Goal: Information Seeking & Learning: Learn about a topic

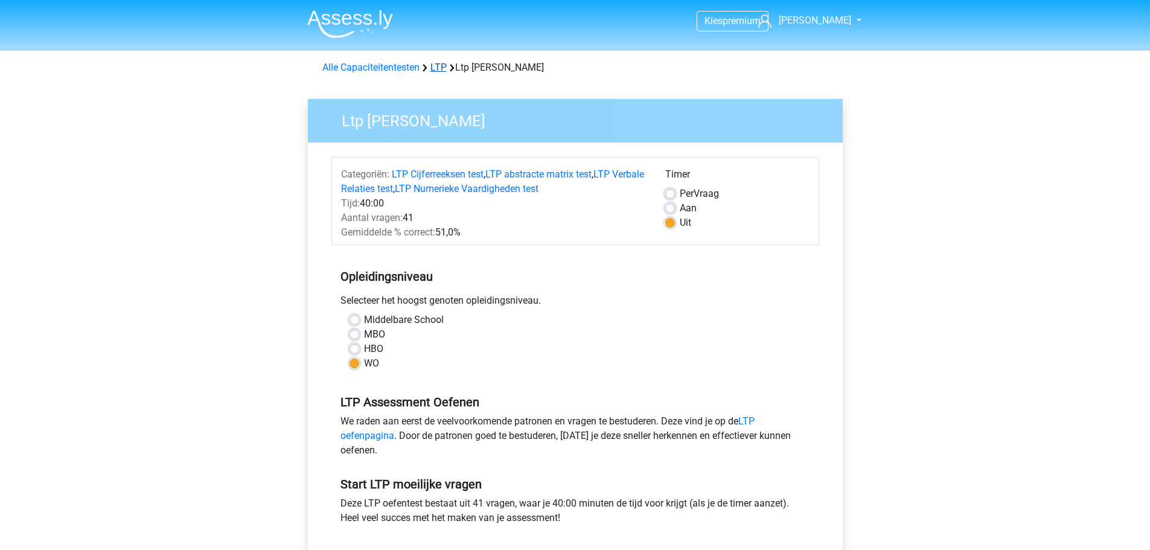
click at [444, 63] on link "LTP" at bounding box center [439, 67] width 16 height 11
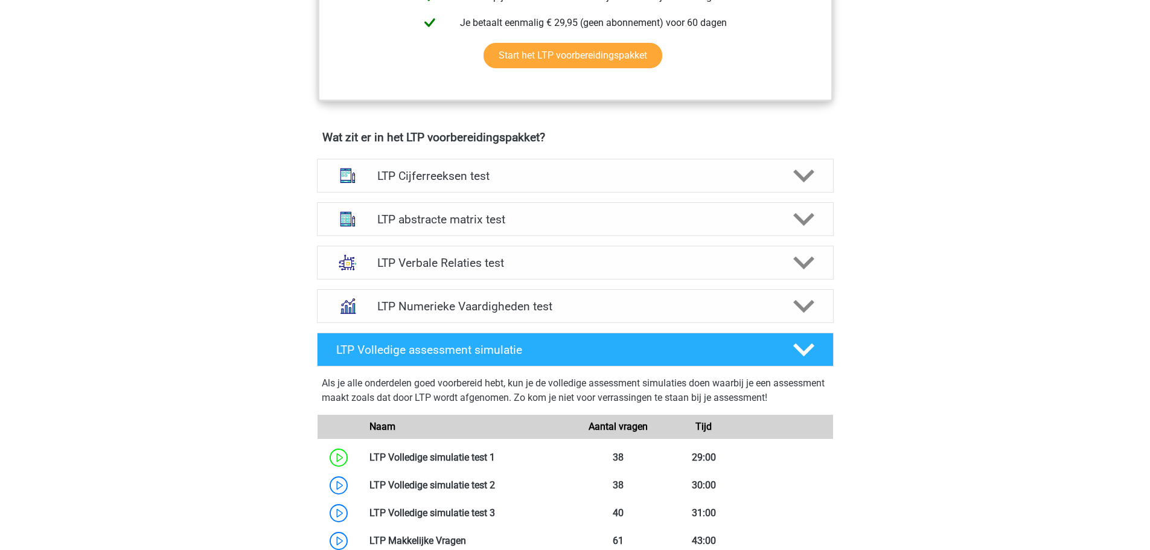
scroll to position [664, 0]
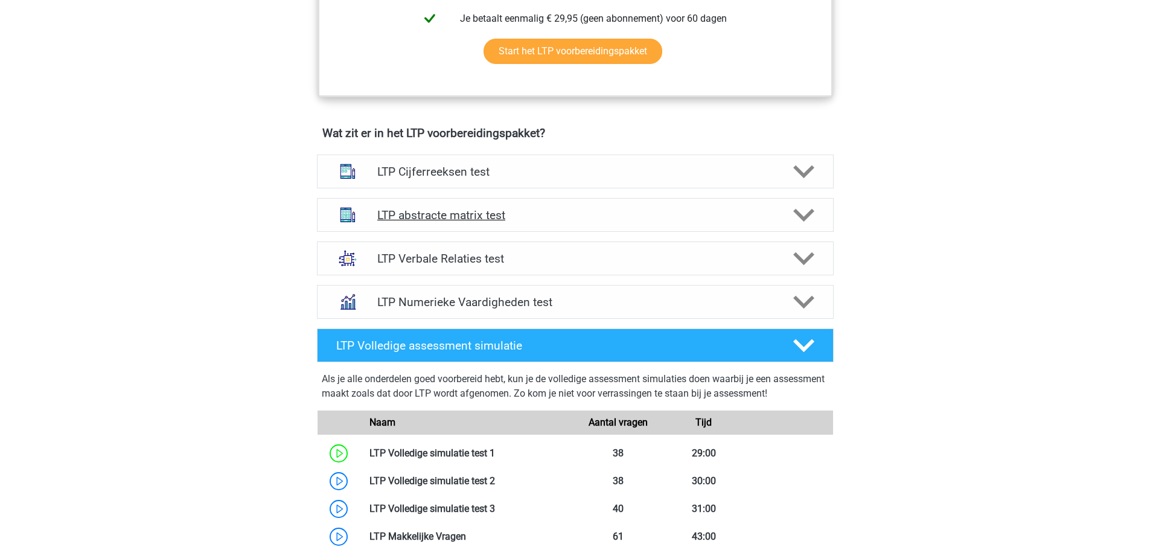
click at [443, 216] on h4 "LTP abstracte matrix test" at bounding box center [575, 215] width 396 height 14
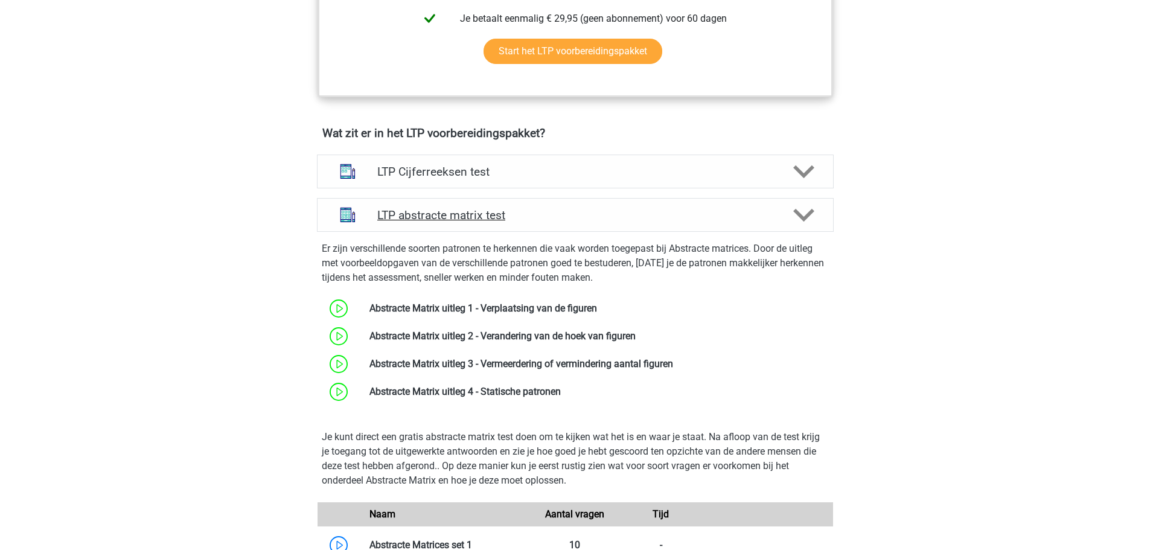
click at [443, 216] on h4 "LTP abstracte matrix test" at bounding box center [575, 215] width 396 height 14
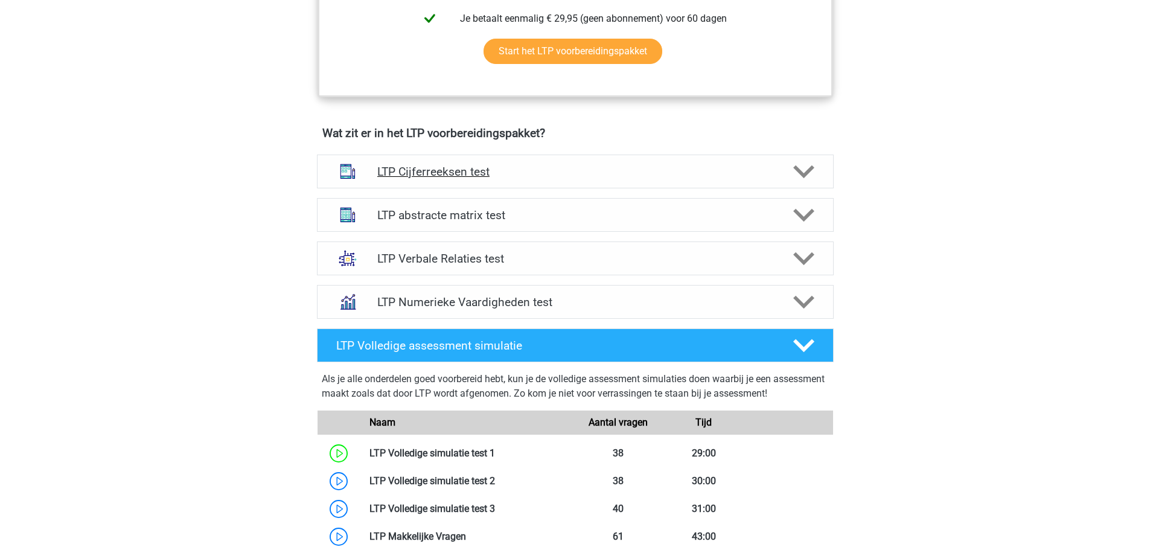
click at [422, 175] on h4 "LTP Cijferreeksen test" at bounding box center [575, 172] width 396 height 14
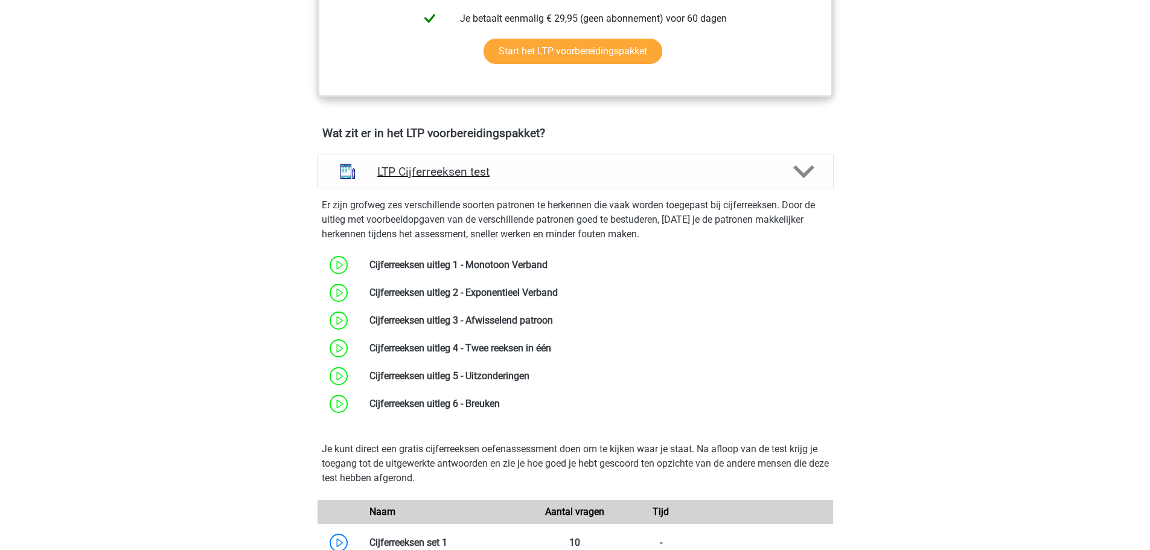
click at [422, 175] on h4 "LTP Cijferreeksen test" at bounding box center [575, 172] width 396 height 14
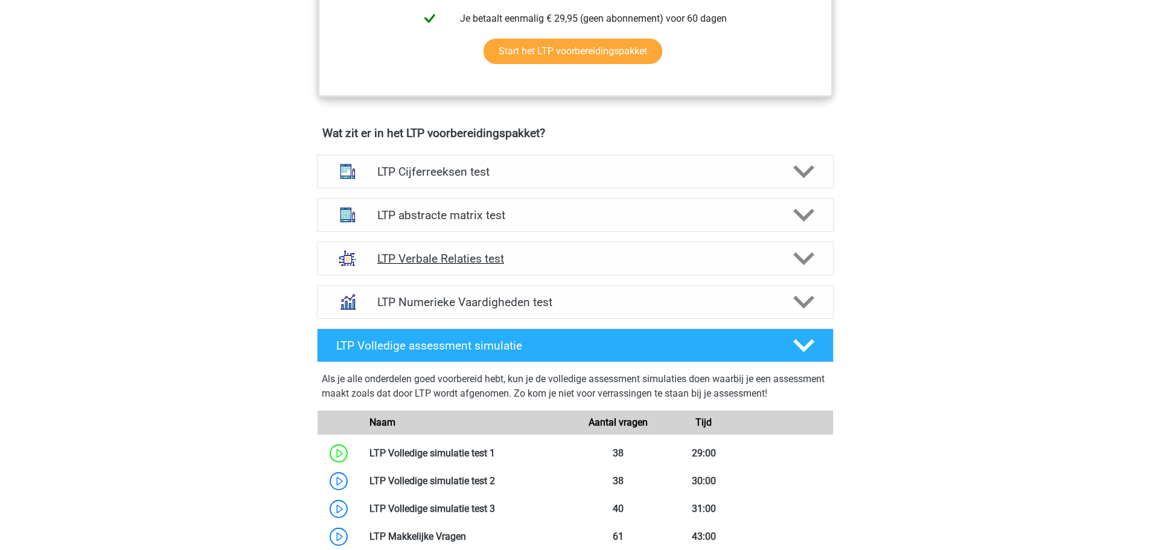
click at [426, 255] on h4 "LTP Verbale Relaties test" at bounding box center [575, 259] width 396 height 14
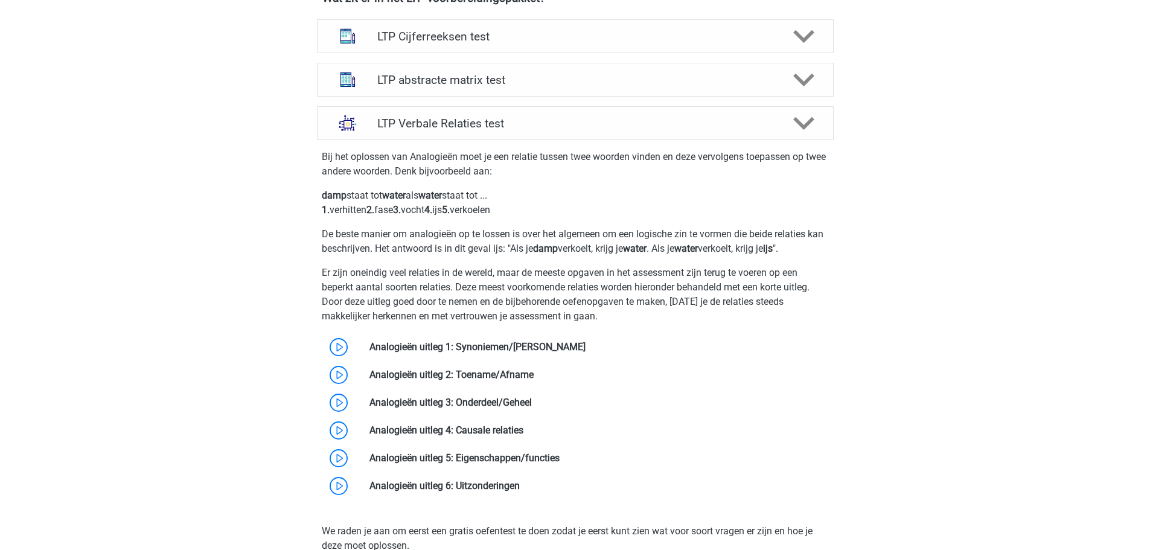
scroll to position [906, 0]
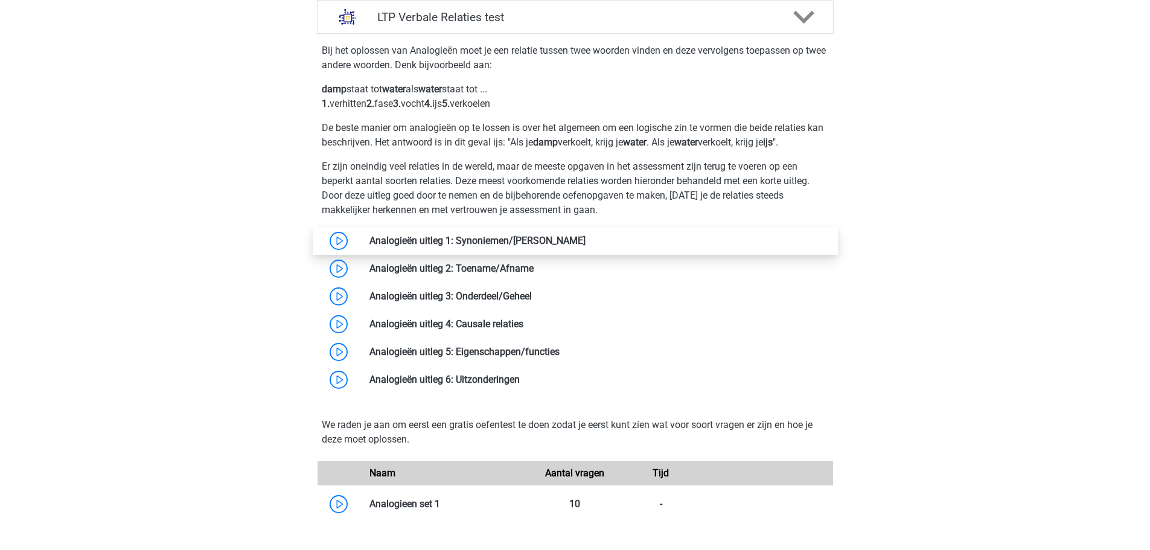
click at [586, 240] on link at bounding box center [586, 240] width 0 height 11
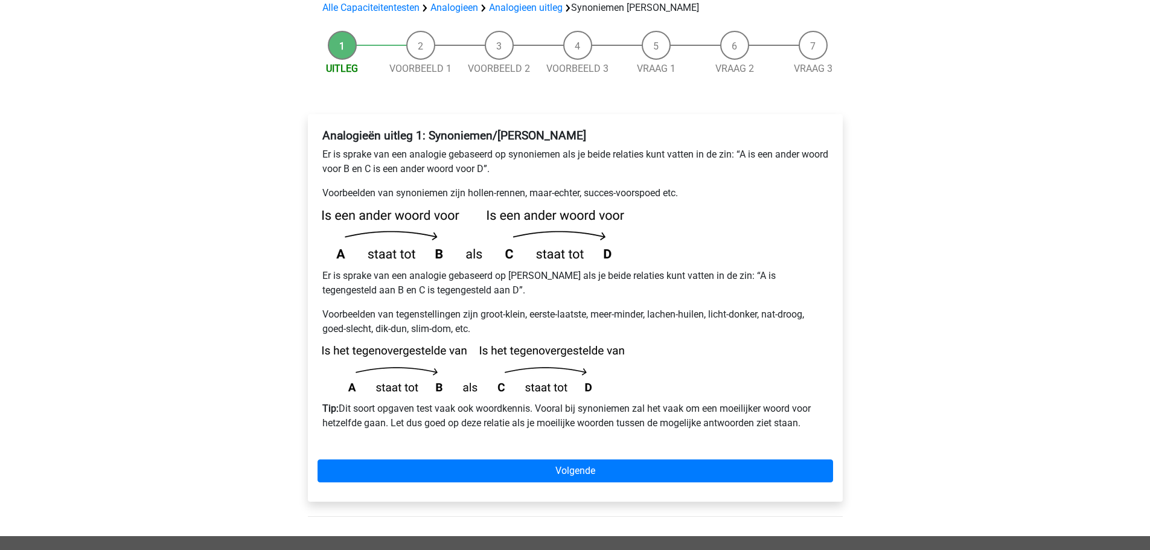
scroll to position [121, 0]
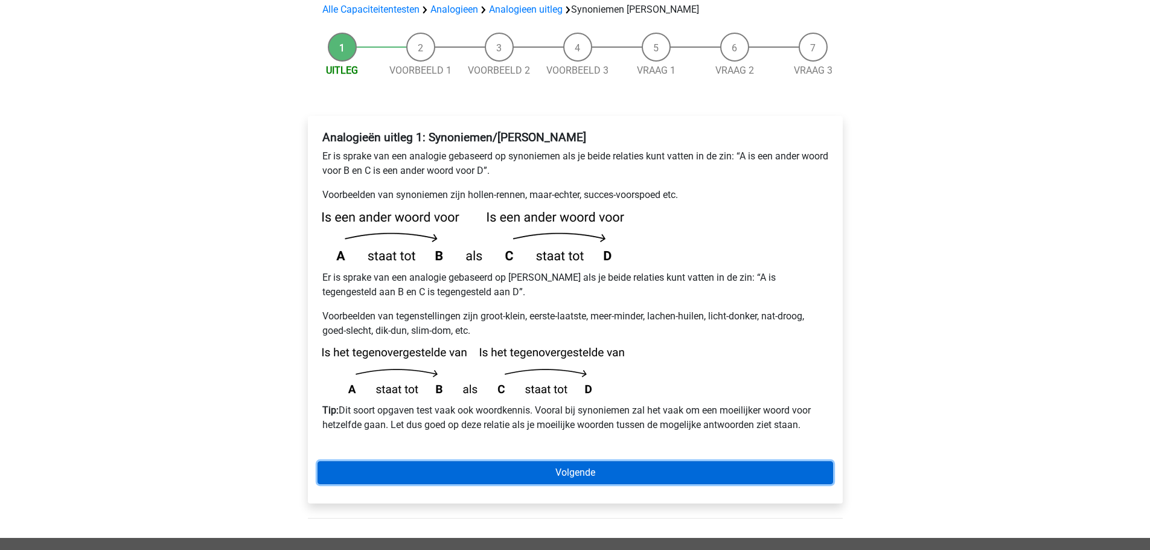
click at [639, 461] on link "Volgende" at bounding box center [576, 472] width 516 height 23
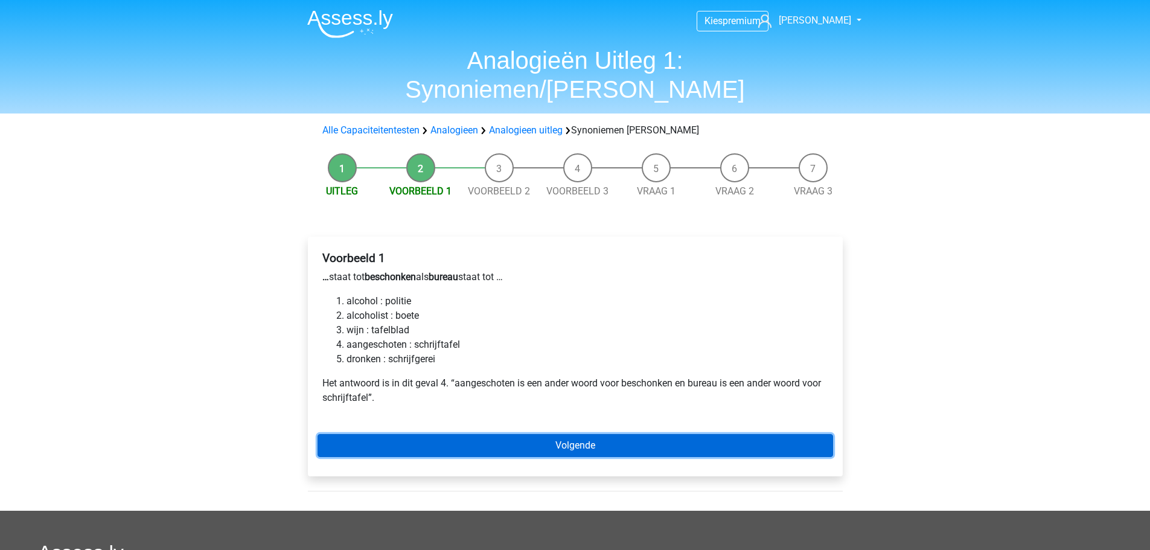
click at [561, 434] on link "Volgende" at bounding box center [576, 445] width 516 height 23
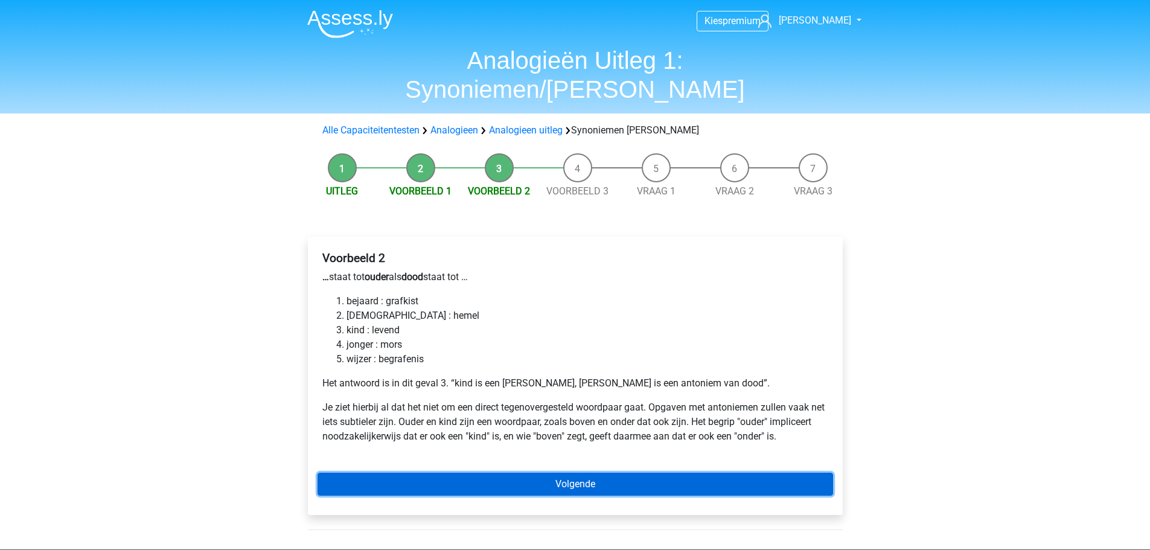
click at [539, 473] on link "Volgende" at bounding box center [576, 484] width 516 height 23
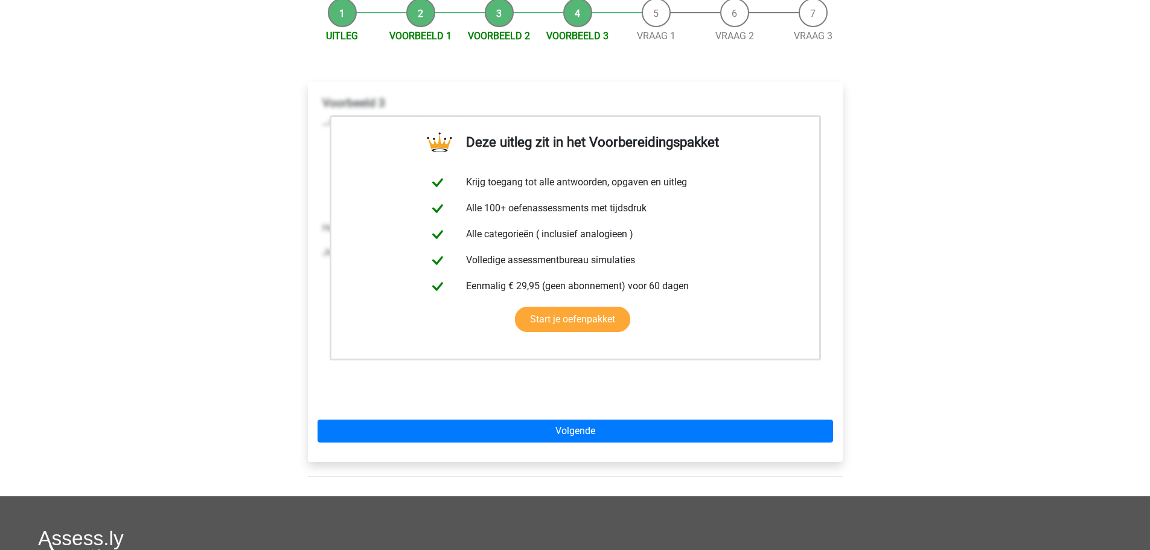
scroll to position [242, 0]
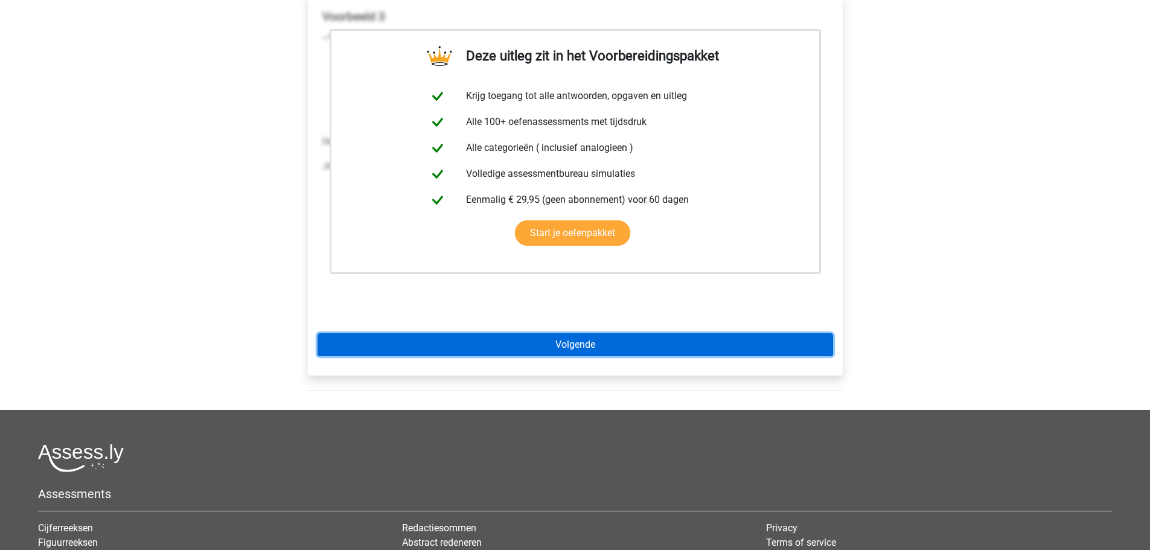
click at [487, 333] on link "Volgende" at bounding box center [576, 344] width 516 height 23
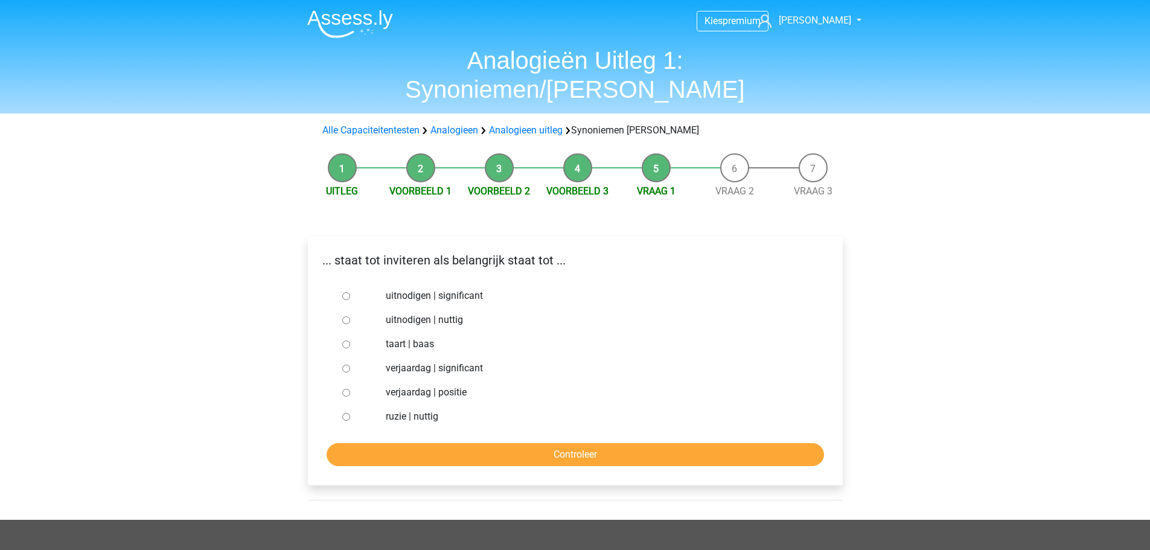
click at [460, 289] on label "uitnodigen | significant" at bounding box center [595, 296] width 418 height 14
click at [350, 292] on input "uitnodigen | significant" at bounding box center [346, 296] width 8 height 8
radio input "true"
click at [443, 443] on input "Controleer" at bounding box center [576, 454] width 498 height 23
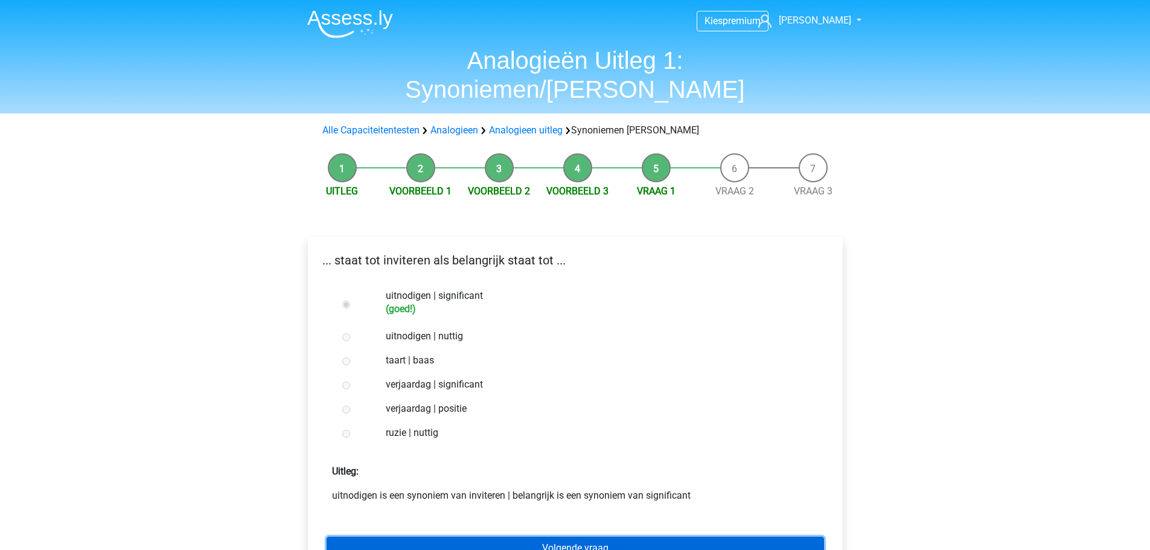
click at [510, 537] on link "Volgende vraag" at bounding box center [576, 548] width 498 height 23
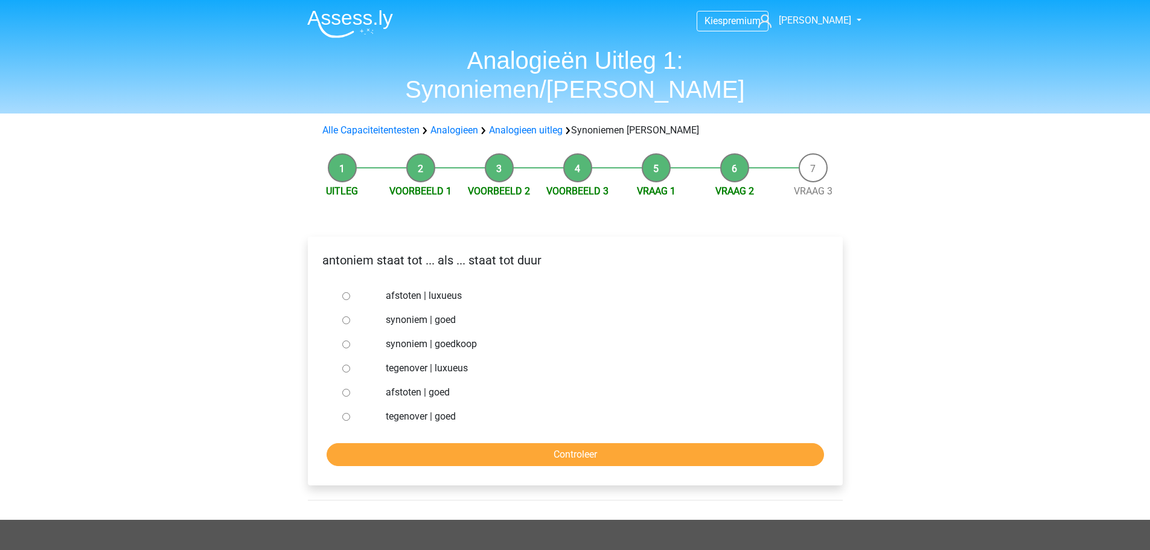
click at [417, 337] on label "synoniem | goedkoop" at bounding box center [595, 344] width 418 height 14
click at [350, 341] on input "synoniem | goedkoop" at bounding box center [346, 345] width 8 height 8
radio input "true"
click at [473, 443] on input "Controleer" at bounding box center [576, 454] width 498 height 23
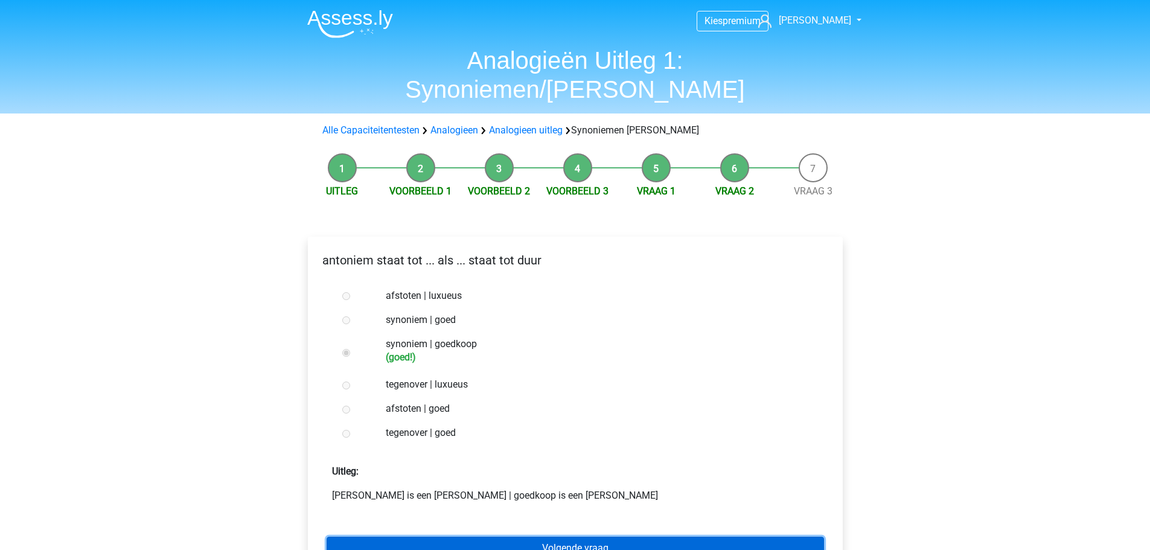
click at [527, 537] on link "Volgende vraag" at bounding box center [576, 548] width 498 height 23
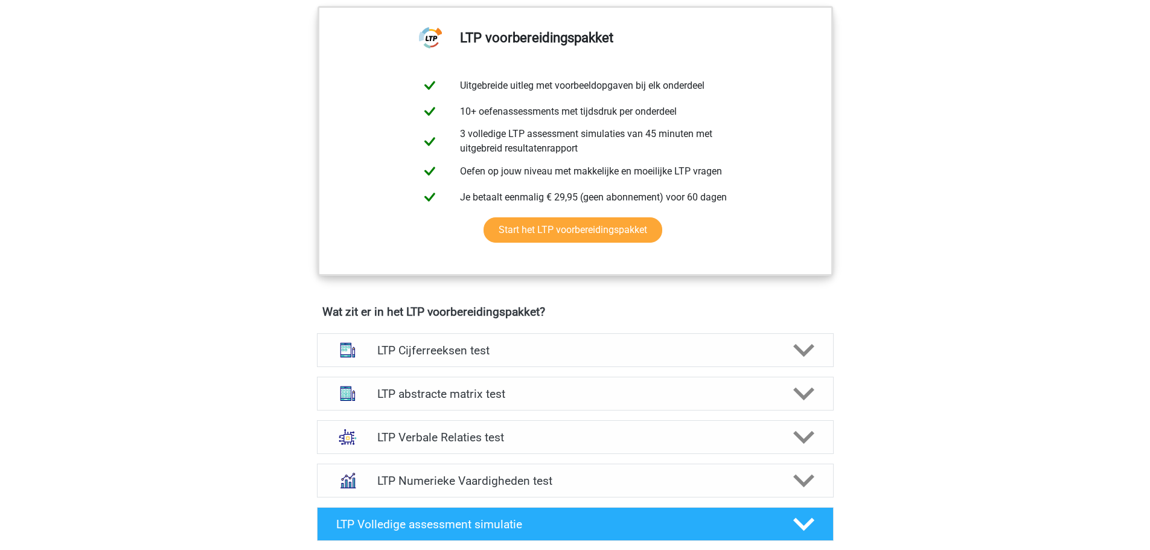
scroll to position [543, 0]
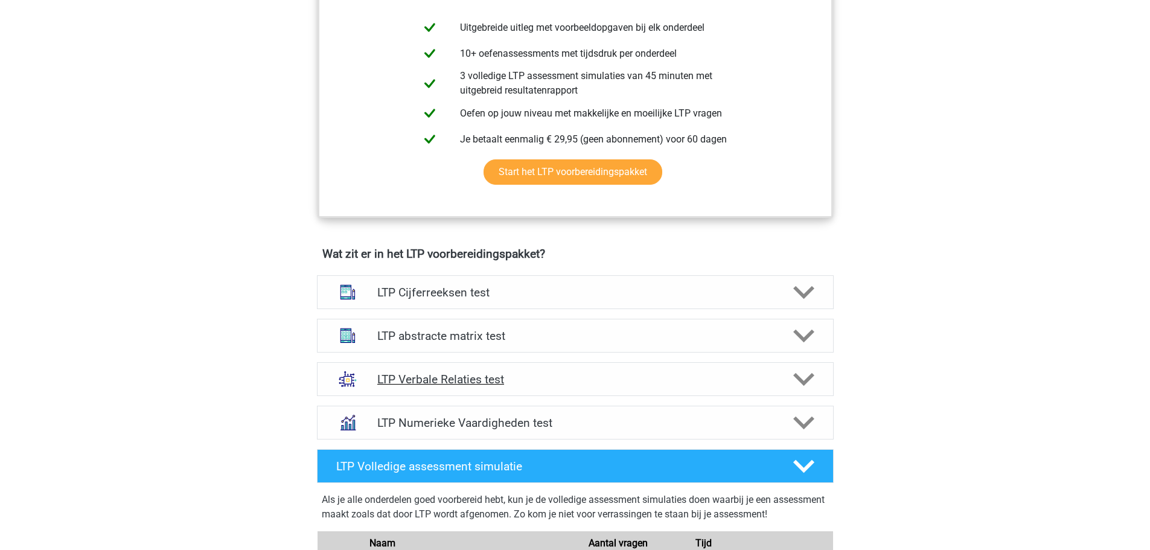
click at [476, 382] on h4 "LTP Verbale Relaties test" at bounding box center [575, 380] width 396 height 14
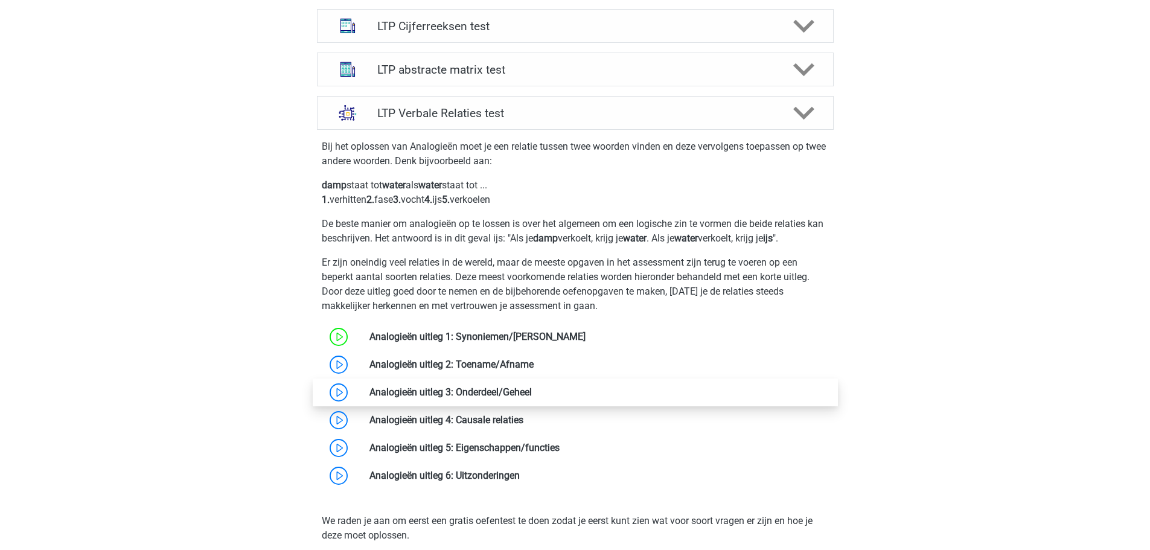
scroll to position [845, 0]
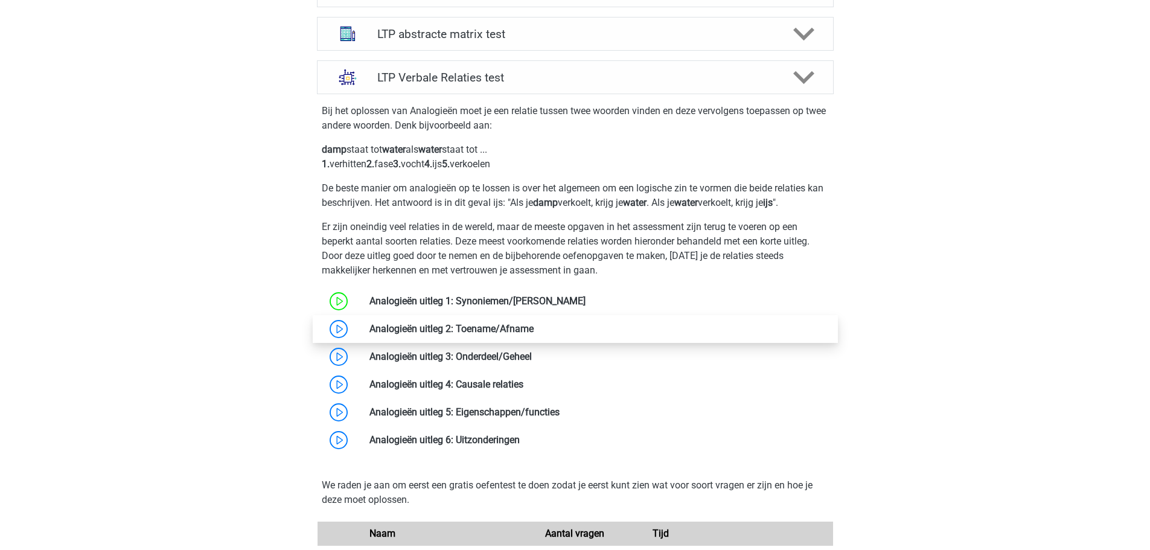
click at [534, 332] on link at bounding box center [534, 328] width 0 height 11
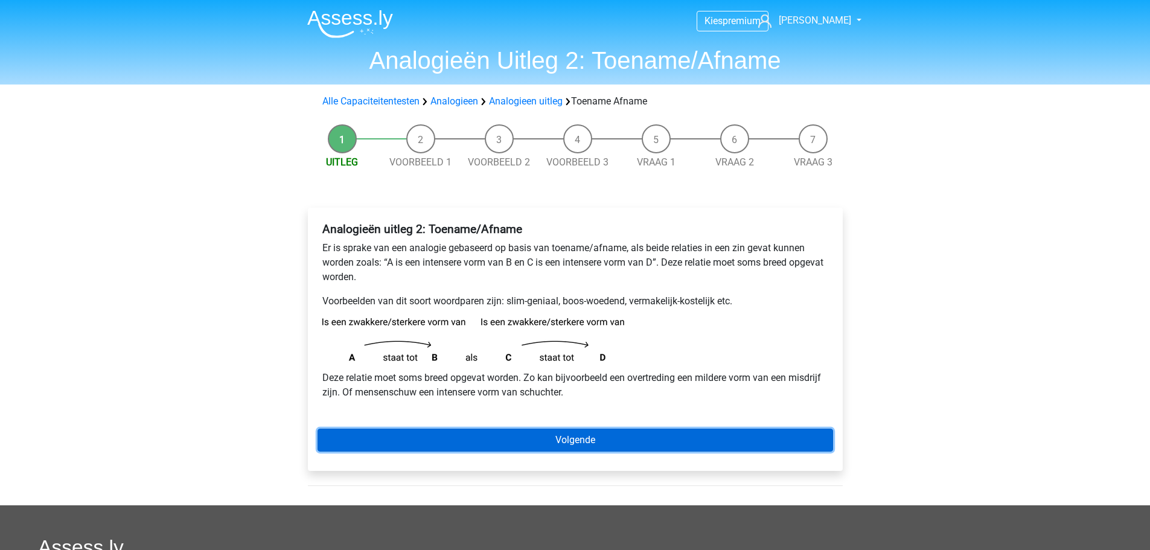
click at [508, 441] on link "Volgende" at bounding box center [576, 440] width 516 height 23
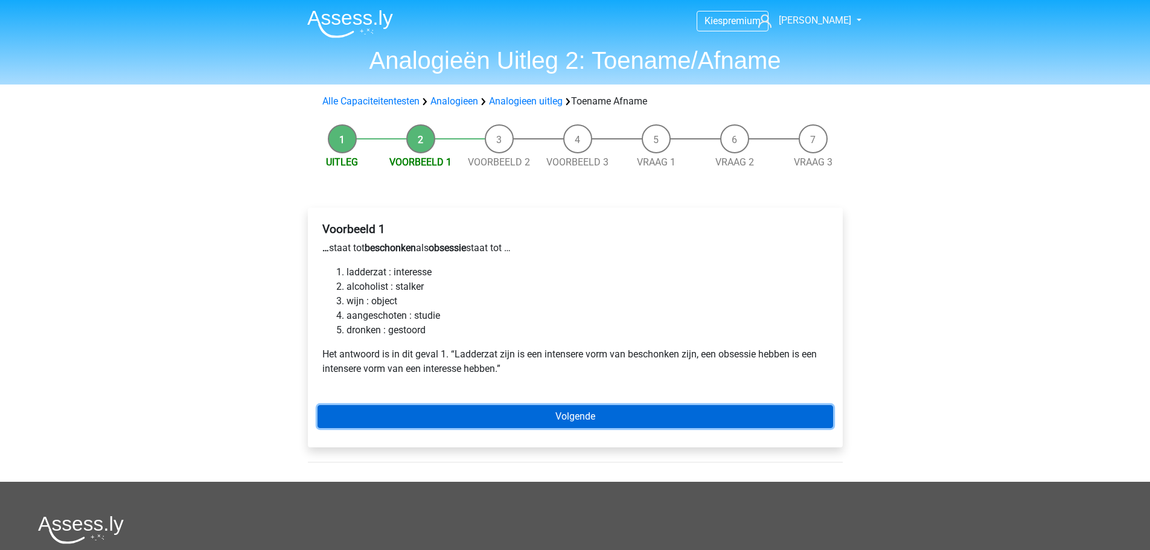
click at [469, 414] on link "Volgende" at bounding box center [576, 416] width 516 height 23
click at [555, 418] on link "Volgende" at bounding box center [576, 416] width 516 height 23
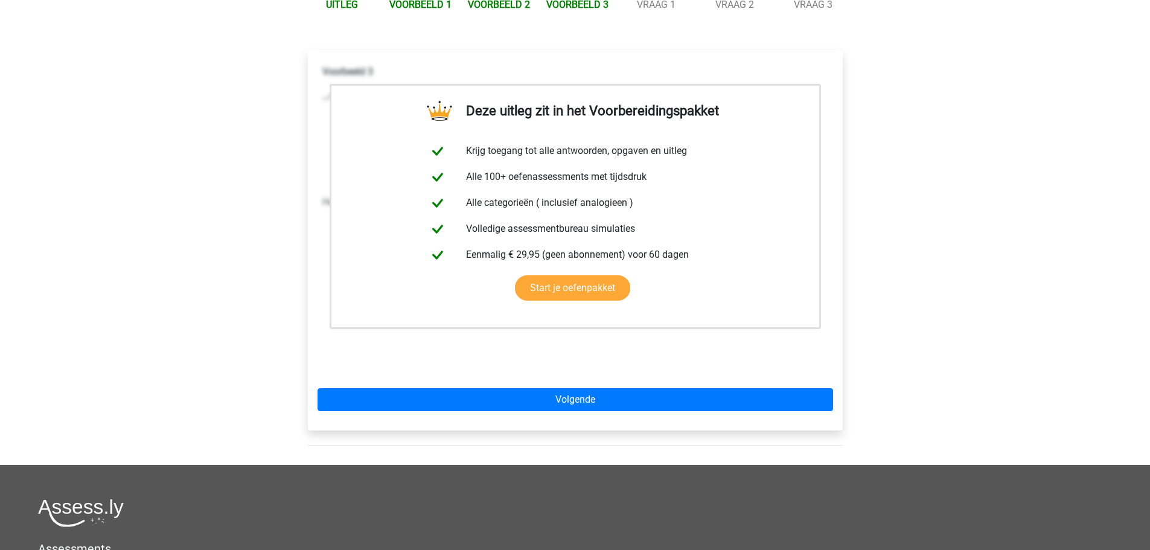
scroll to position [181, 0]
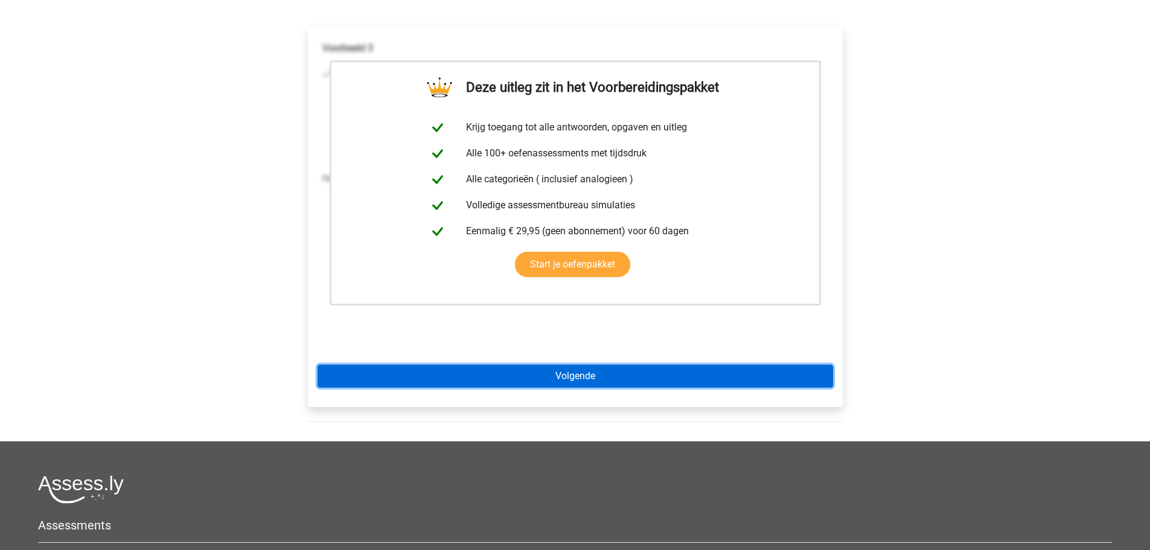
click at [493, 371] on link "Volgende" at bounding box center [576, 376] width 516 height 23
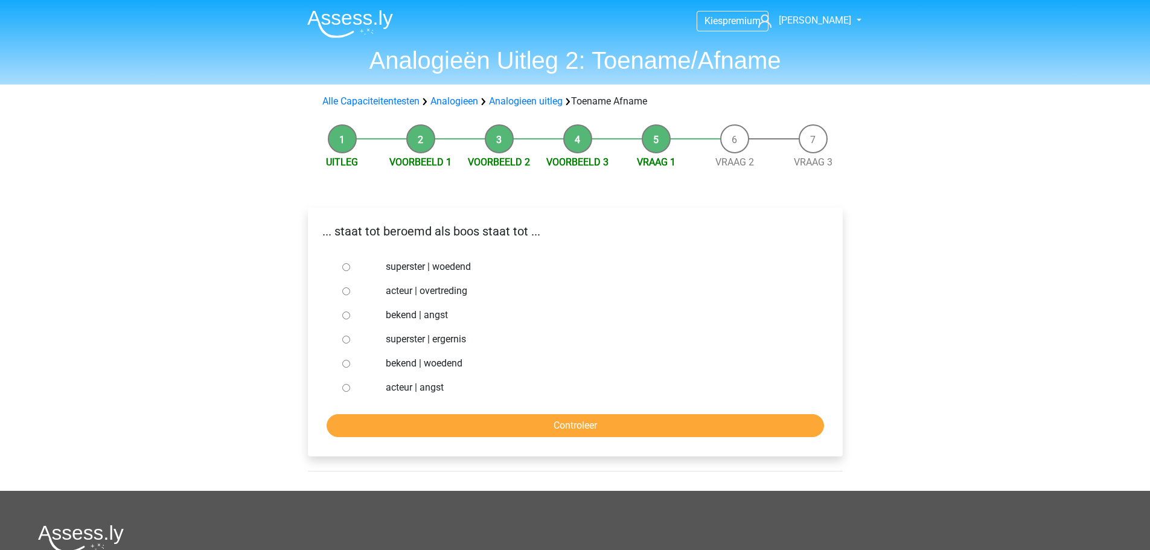
click at [417, 364] on label "bekend | woedend" at bounding box center [595, 363] width 418 height 14
click at [350, 364] on input "bekend | woedend" at bounding box center [346, 364] width 8 height 8
radio input "true"
click at [450, 428] on input "Controleer" at bounding box center [576, 425] width 498 height 23
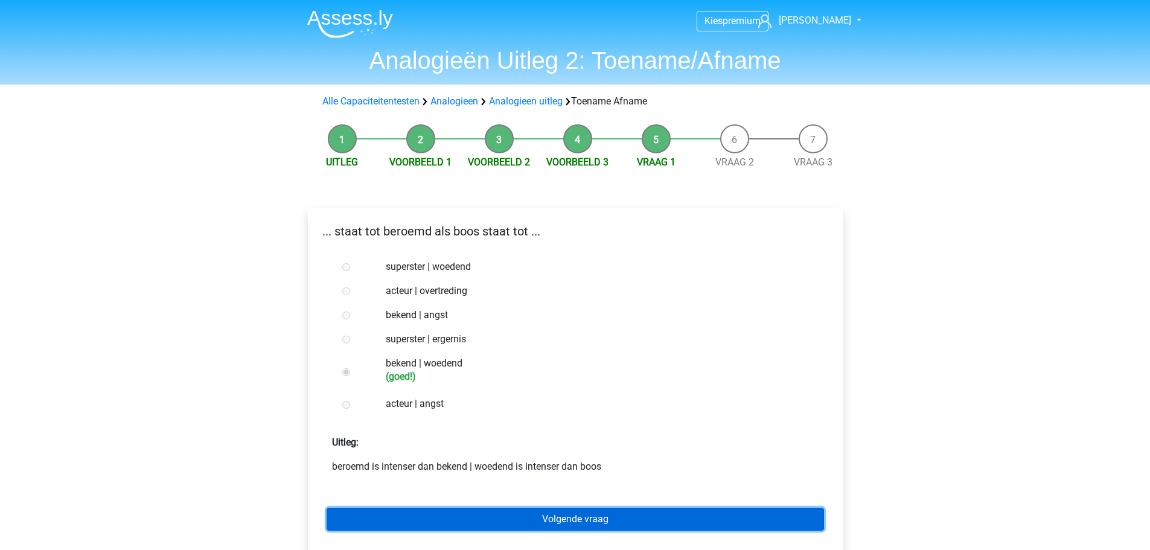
click at [526, 518] on link "Volgende vraag" at bounding box center [576, 519] width 498 height 23
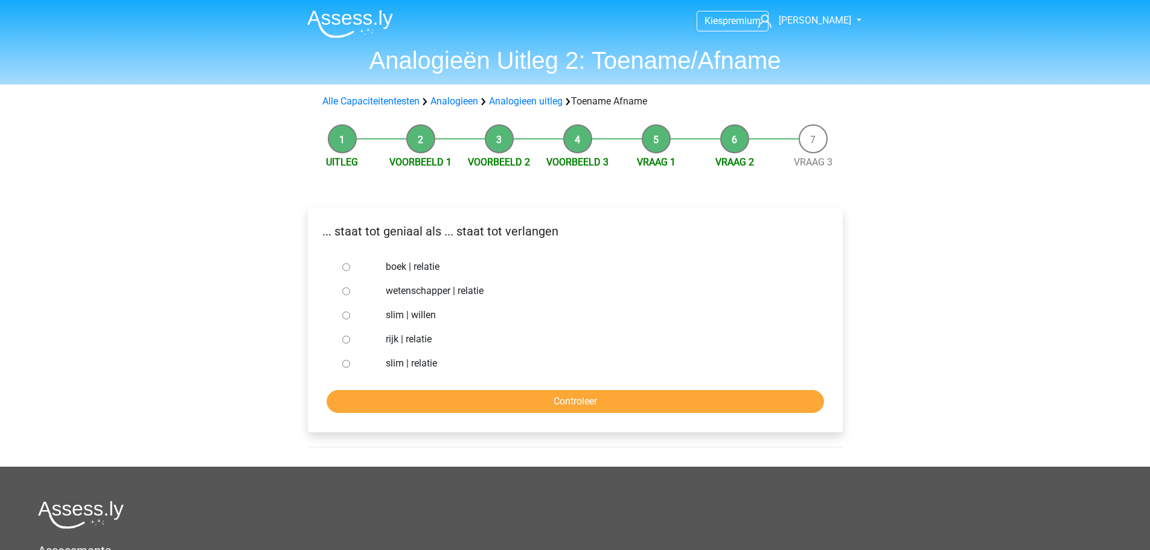
click at [404, 318] on label "slim | willen" at bounding box center [595, 315] width 418 height 14
click at [350, 318] on input "slim | willen" at bounding box center [346, 316] width 8 height 8
radio input "true"
click at [510, 395] on input "Controleer" at bounding box center [576, 401] width 498 height 23
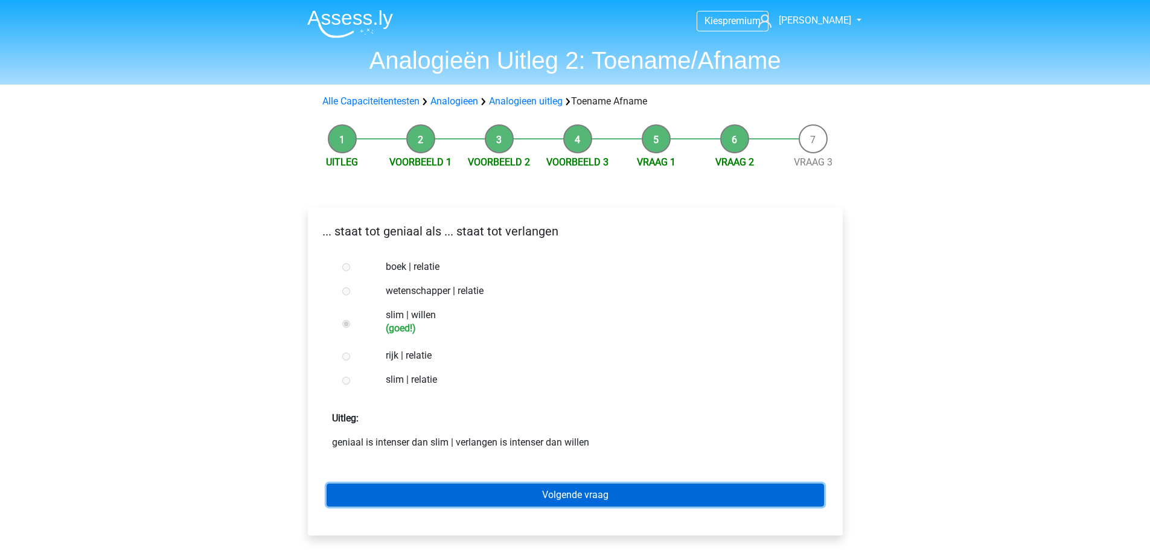
click at [545, 491] on link "Volgende vraag" at bounding box center [576, 495] width 498 height 23
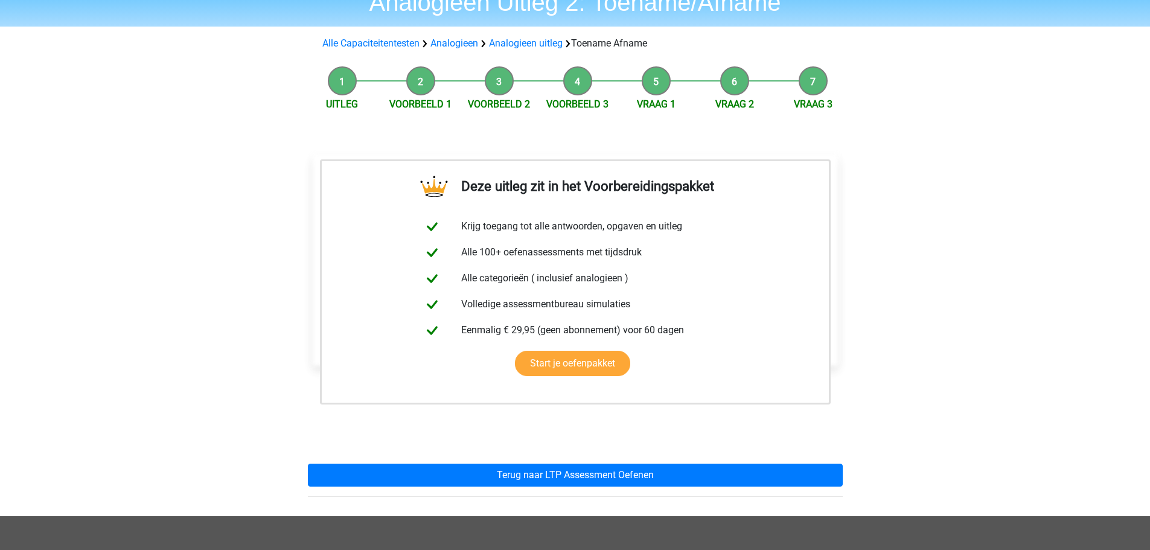
scroll to position [181, 0]
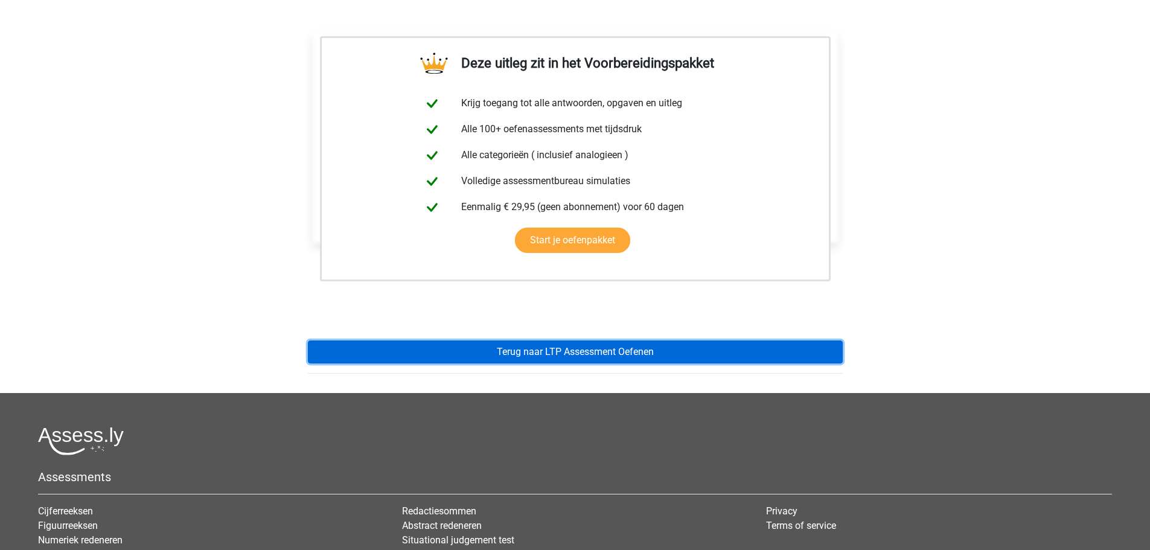
click at [553, 353] on link "Terug naar LTP Assessment Oefenen" at bounding box center [575, 352] width 535 height 23
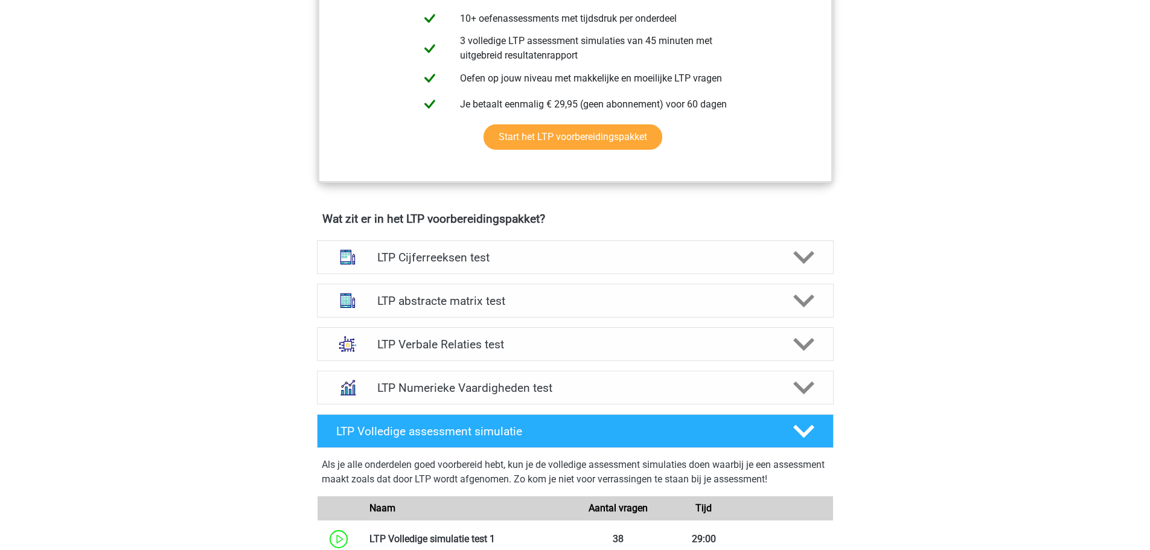
scroll to position [604, 0]
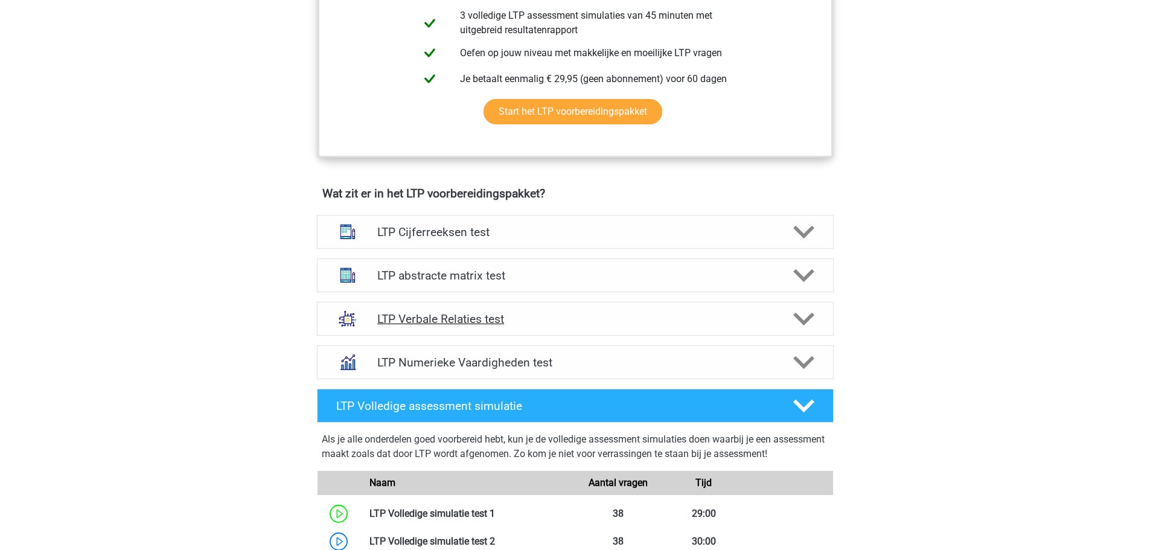
click at [431, 321] on h4 "LTP Verbale Relaties test" at bounding box center [575, 319] width 396 height 14
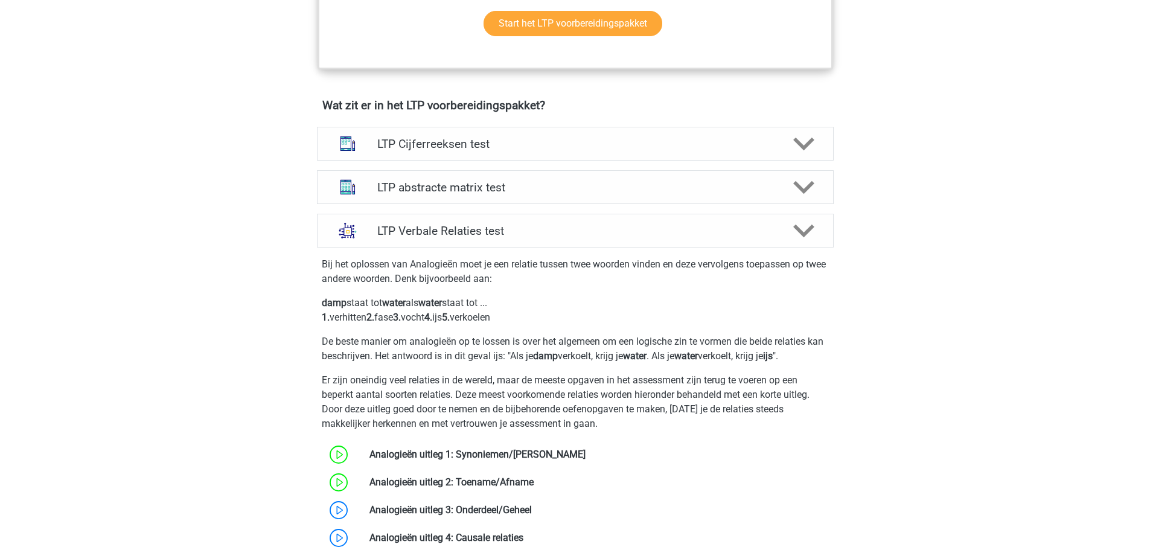
scroll to position [785, 0]
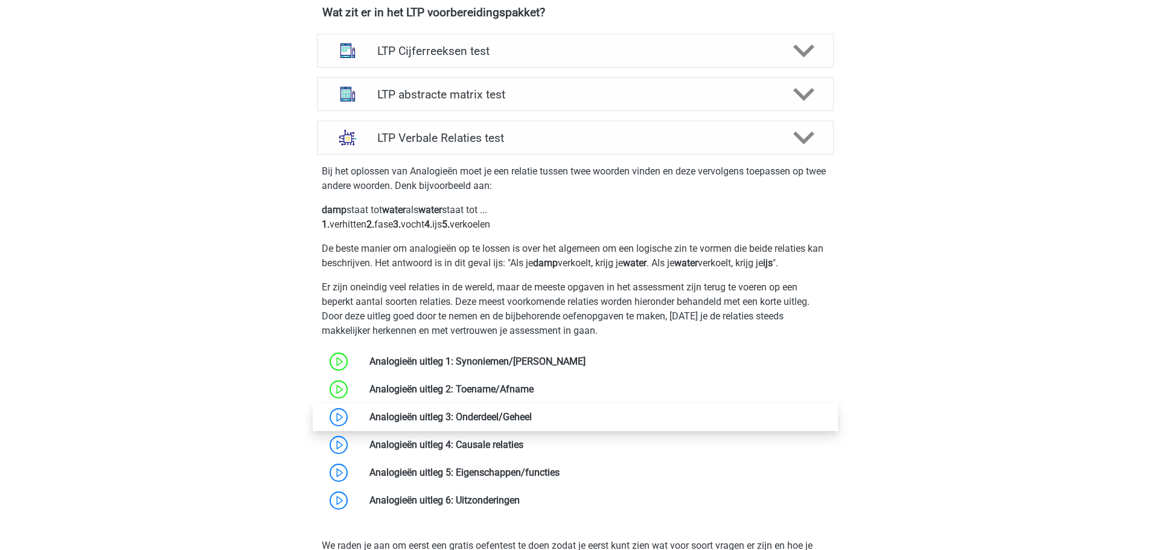
click at [532, 415] on link at bounding box center [532, 416] width 0 height 11
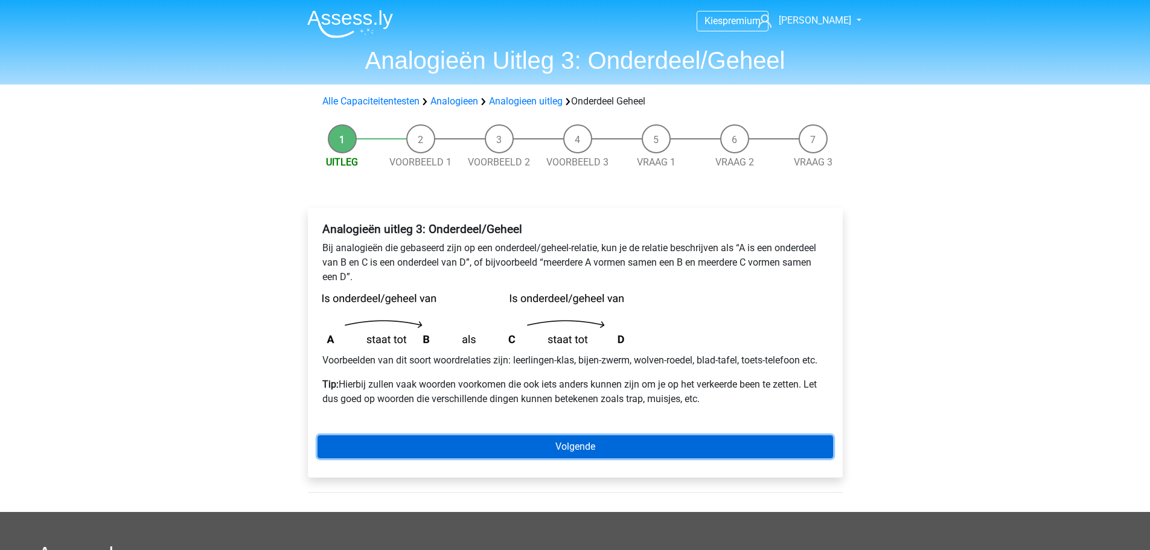
click at [651, 441] on link "Volgende" at bounding box center [576, 446] width 516 height 23
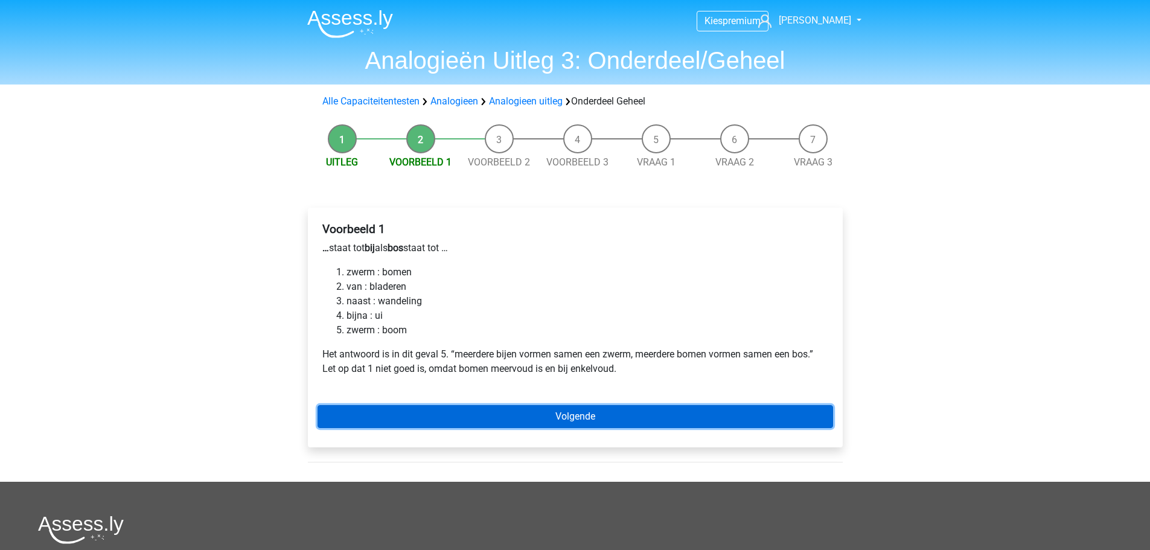
click at [465, 409] on link "Volgende" at bounding box center [576, 416] width 516 height 23
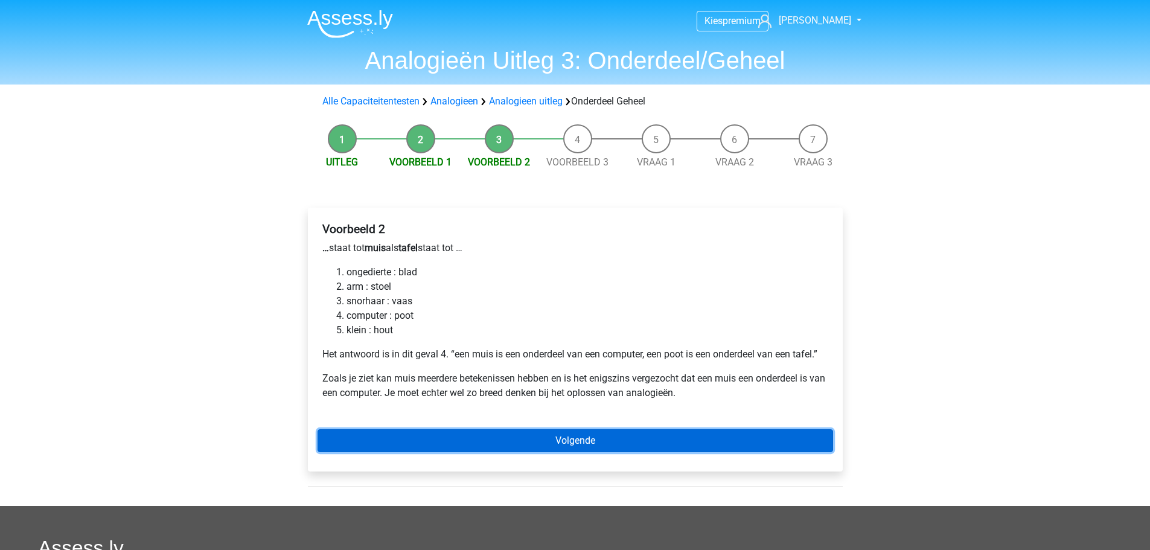
click at [548, 444] on link "Volgende" at bounding box center [576, 440] width 516 height 23
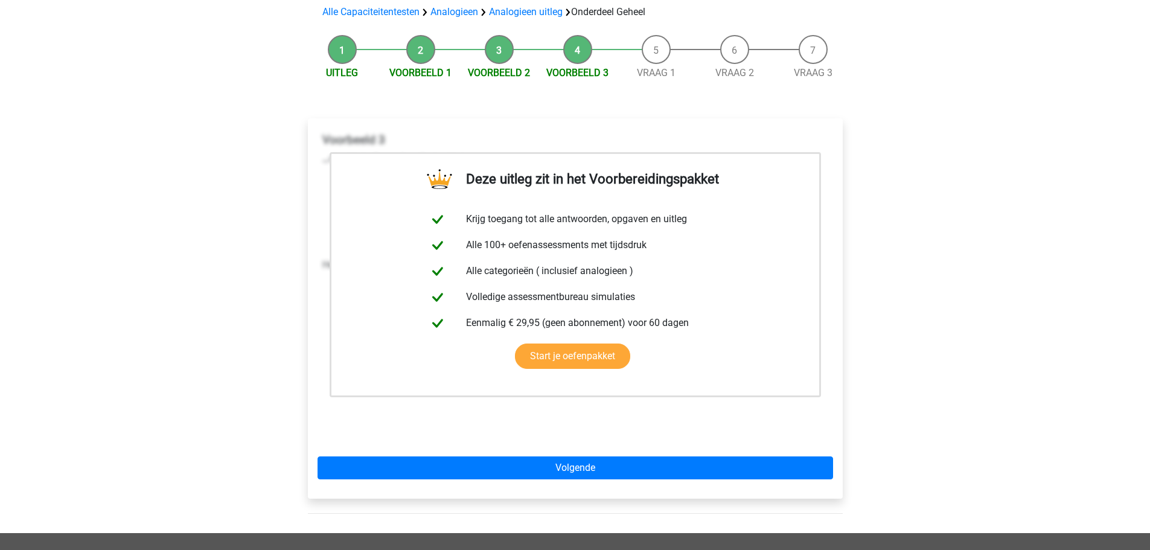
scroll to position [181, 0]
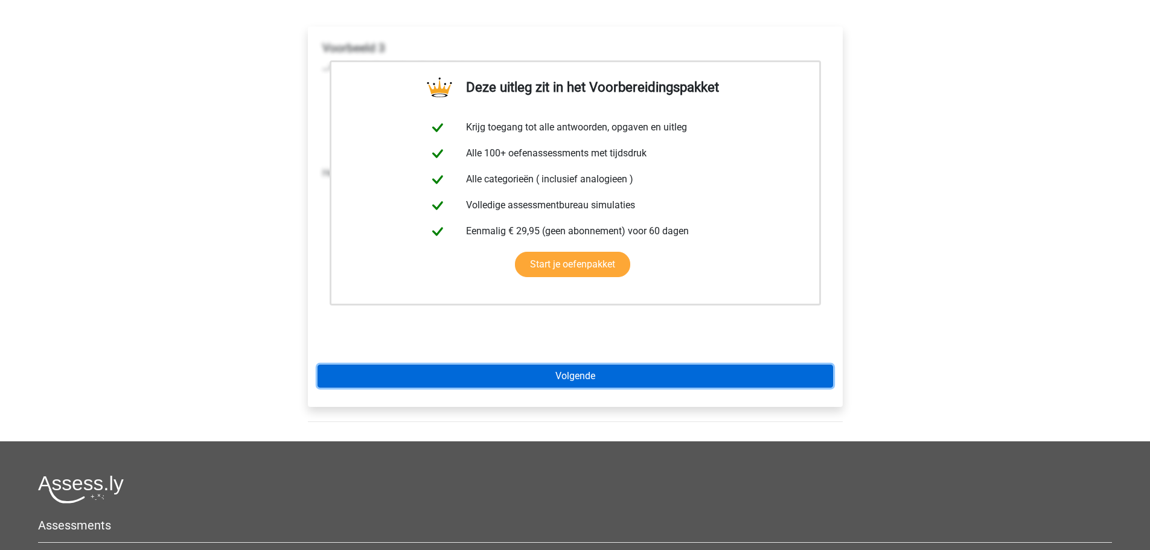
click at [550, 382] on link "Volgende" at bounding box center [576, 376] width 516 height 23
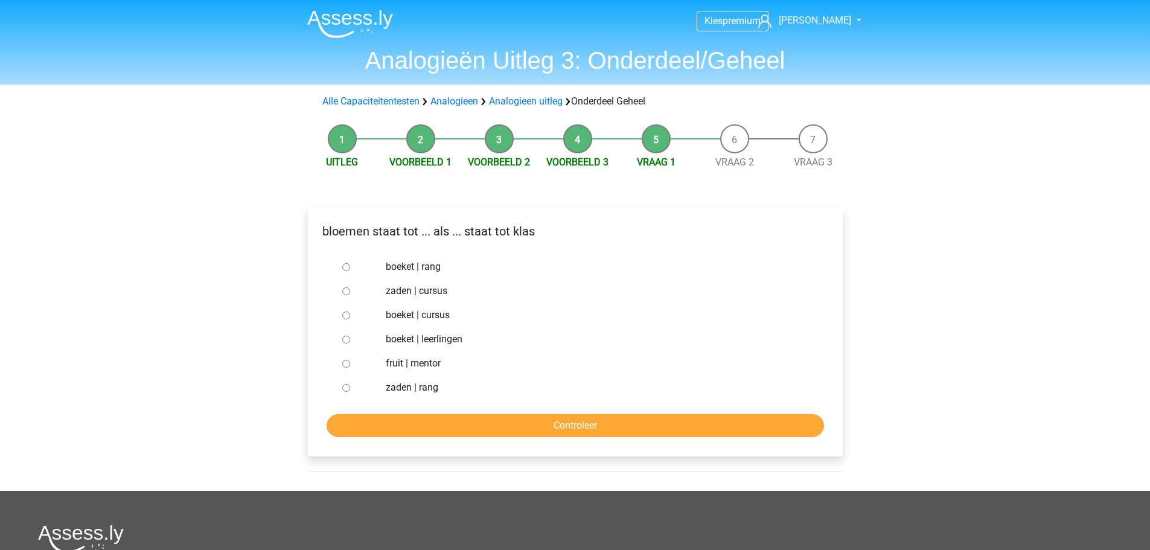
click at [426, 291] on label "zaden | cursus" at bounding box center [595, 291] width 418 height 14
click at [350, 291] on input "zaden | cursus" at bounding box center [346, 291] width 8 height 8
radio input "true"
click at [426, 391] on label "zaden | rang" at bounding box center [595, 387] width 418 height 14
click at [350, 391] on input "zaden | rang" at bounding box center [346, 388] width 8 height 8
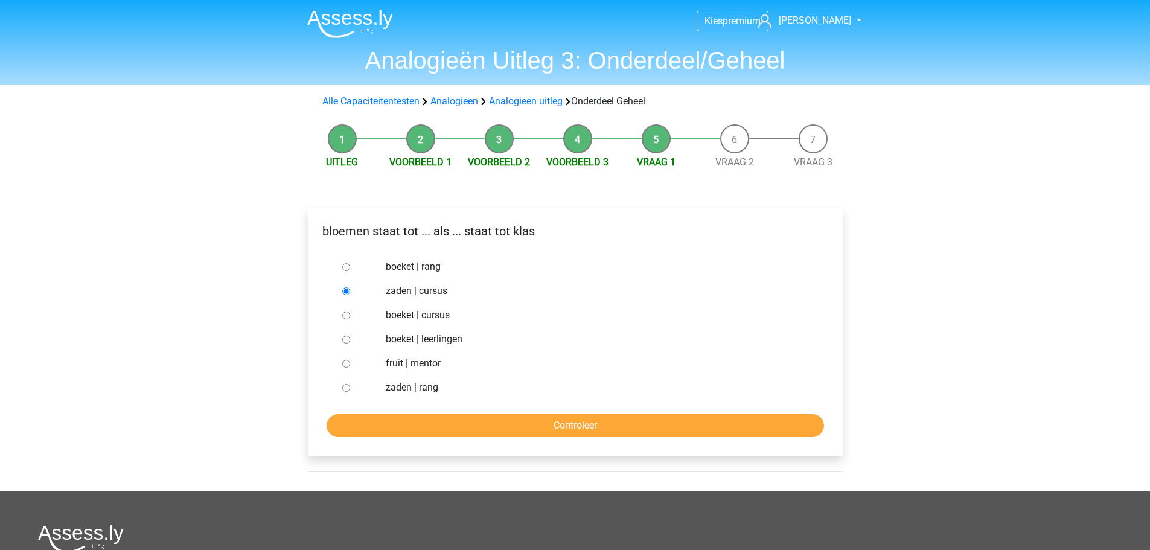
radio input "true"
click at [456, 431] on input "Controleer" at bounding box center [576, 425] width 498 height 23
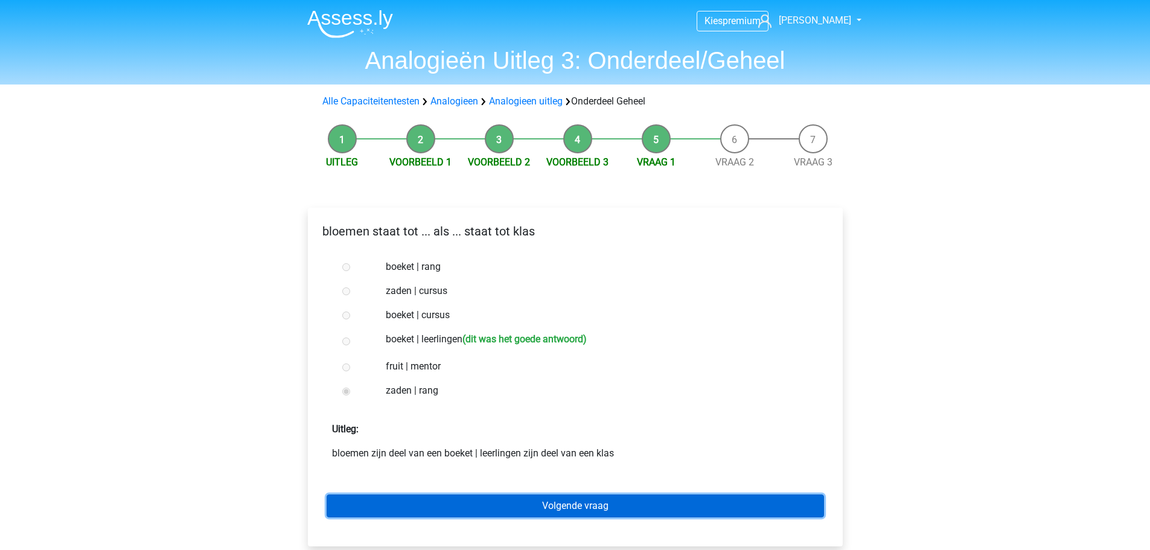
click at [553, 507] on link "Volgende vraag" at bounding box center [576, 506] width 498 height 23
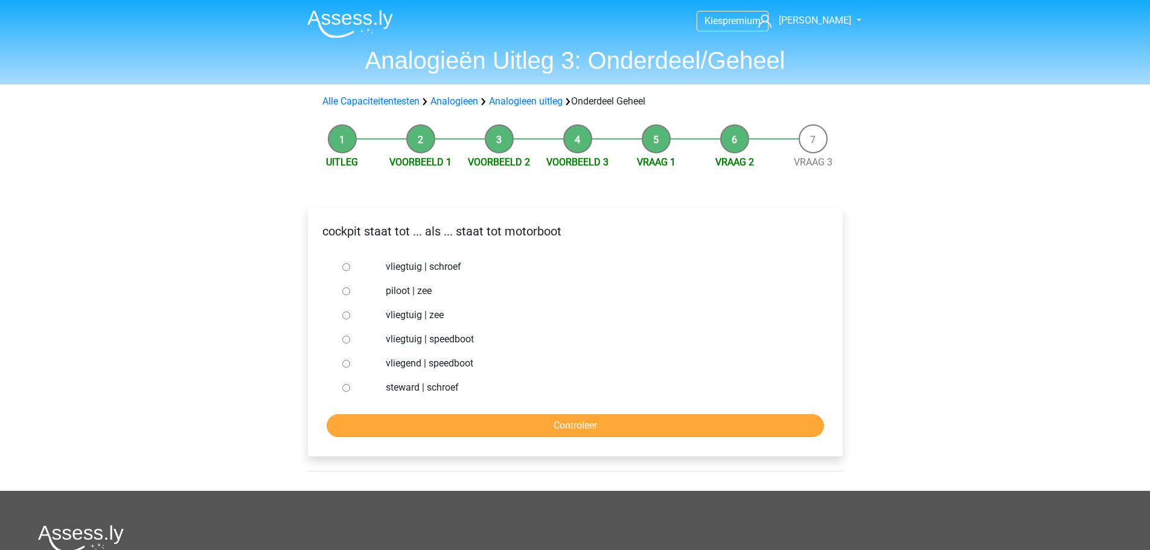
click at [411, 266] on label "vliegtuig | schroef" at bounding box center [595, 267] width 418 height 14
click at [350, 266] on input "vliegtuig | schroef" at bounding box center [346, 267] width 8 height 8
radio input "true"
click at [428, 339] on label "vliegtuig | speedboot" at bounding box center [595, 339] width 418 height 14
click at [350, 339] on input "vliegtuig | speedboot" at bounding box center [346, 340] width 8 height 8
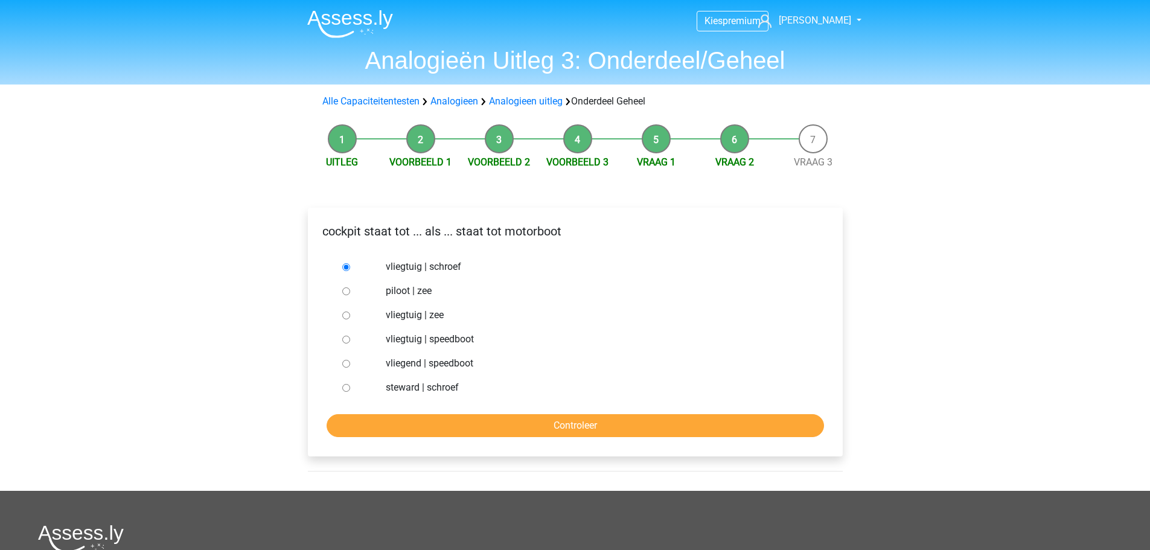
radio input "true"
click at [454, 422] on input "Controleer" at bounding box center [576, 425] width 498 height 23
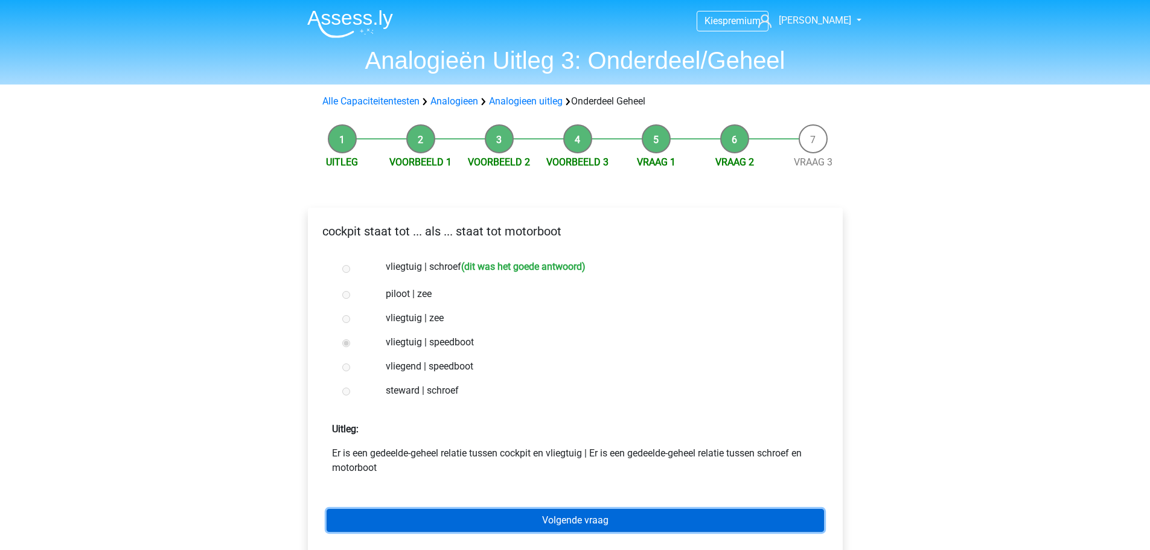
click at [493, 522] on link "Volgende vraag" at bounding box center [576, 520] width 498 height 23
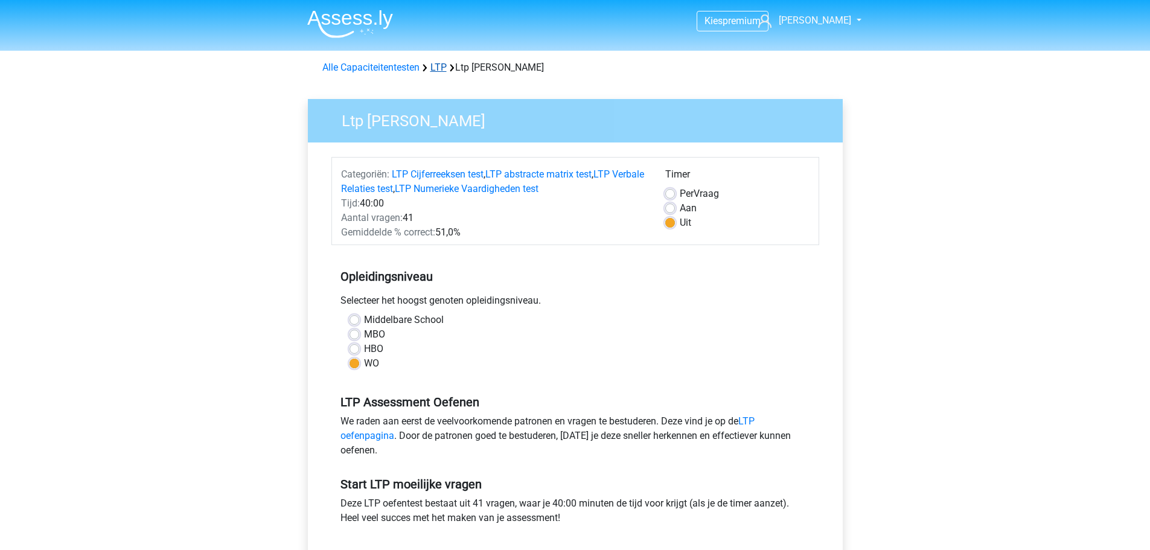
click at [443, 65] on link "LTP" at bounding box center [439, 67] width 16 height 11
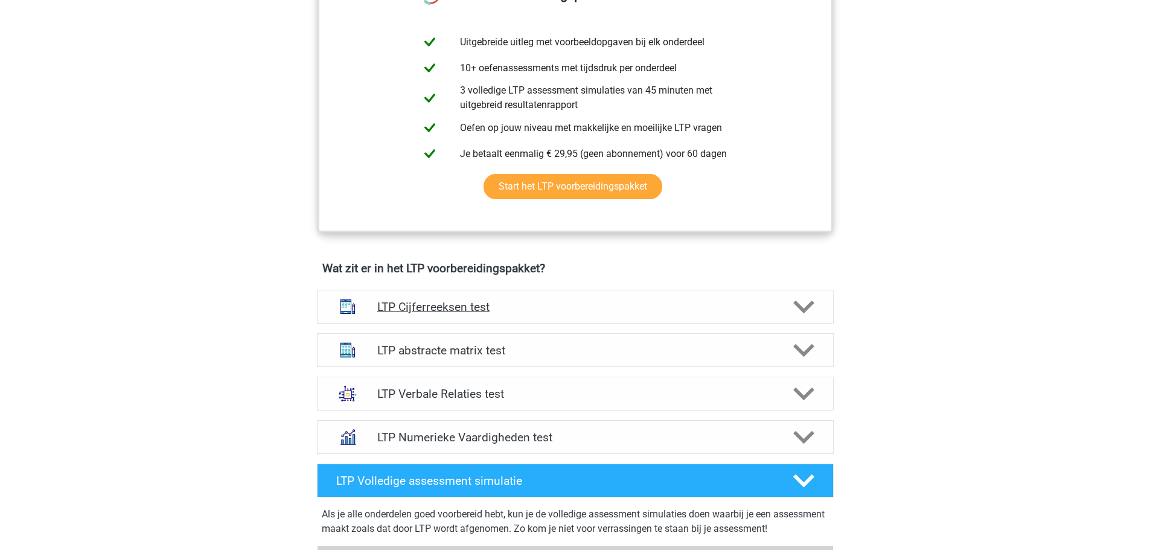
scroll to position [604, 0]
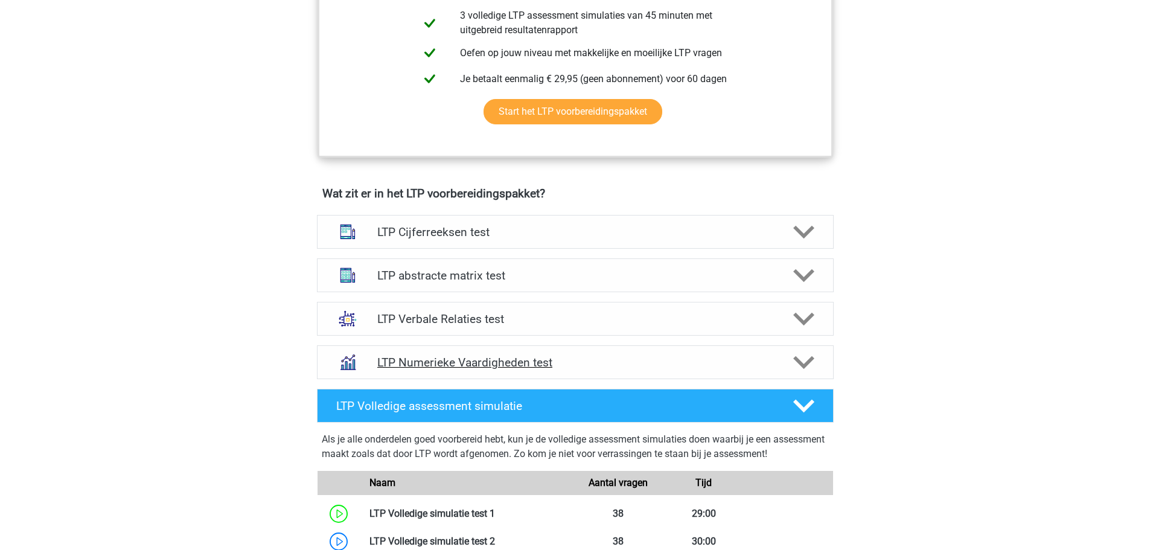
click at [431, 370] on div "LTP Numerieke Vaardigheden test" at bounding box center [575, 362] width 517 height 34
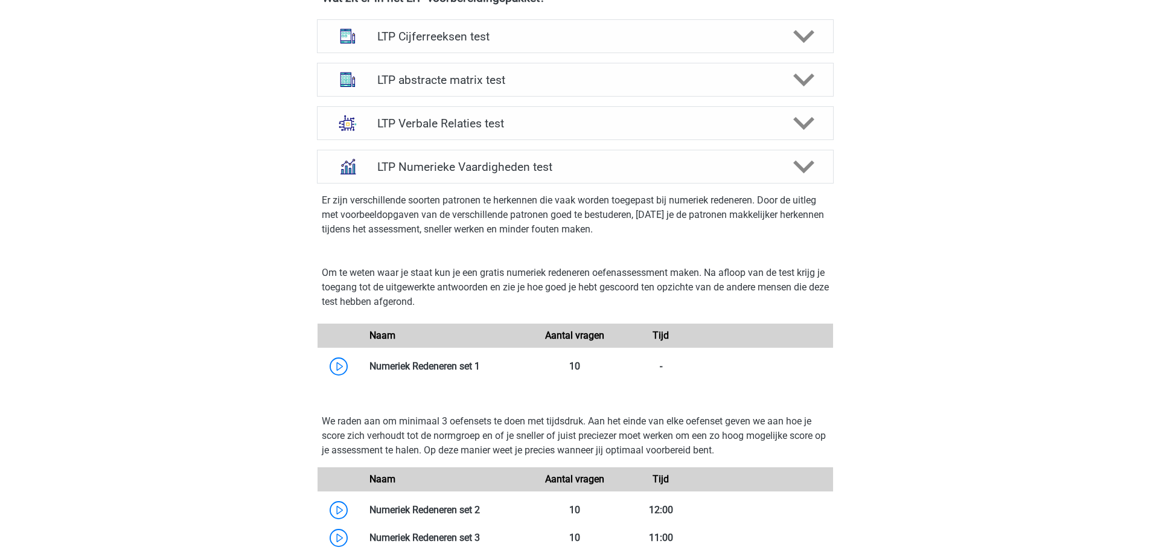
scroll to position [785, 0]
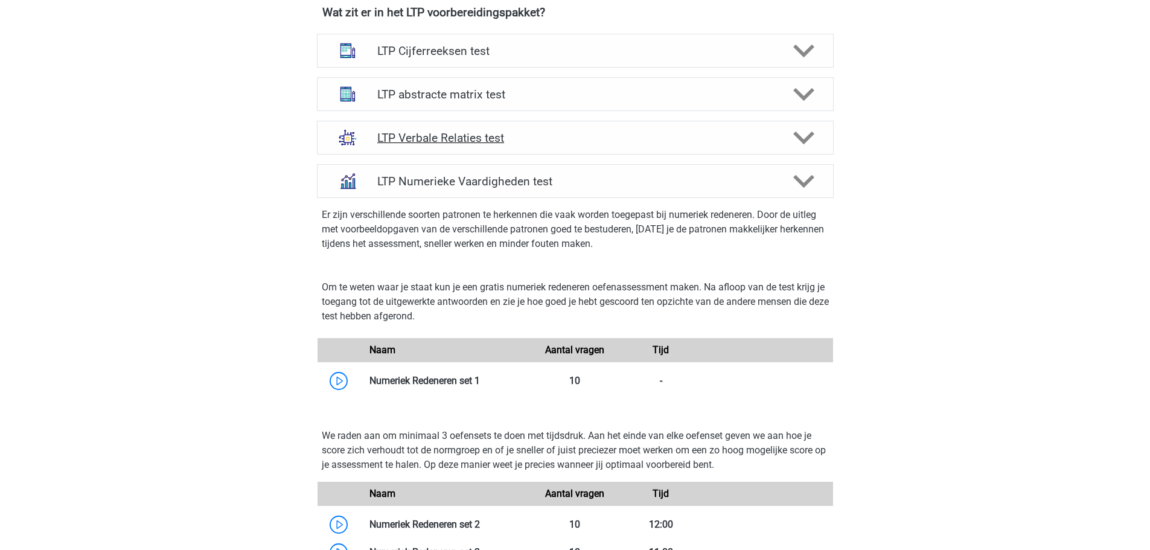
click at [417, 144] on h4 "LTP Verbale Relaties test" at bounding box center [575, 138] width 396 height 14
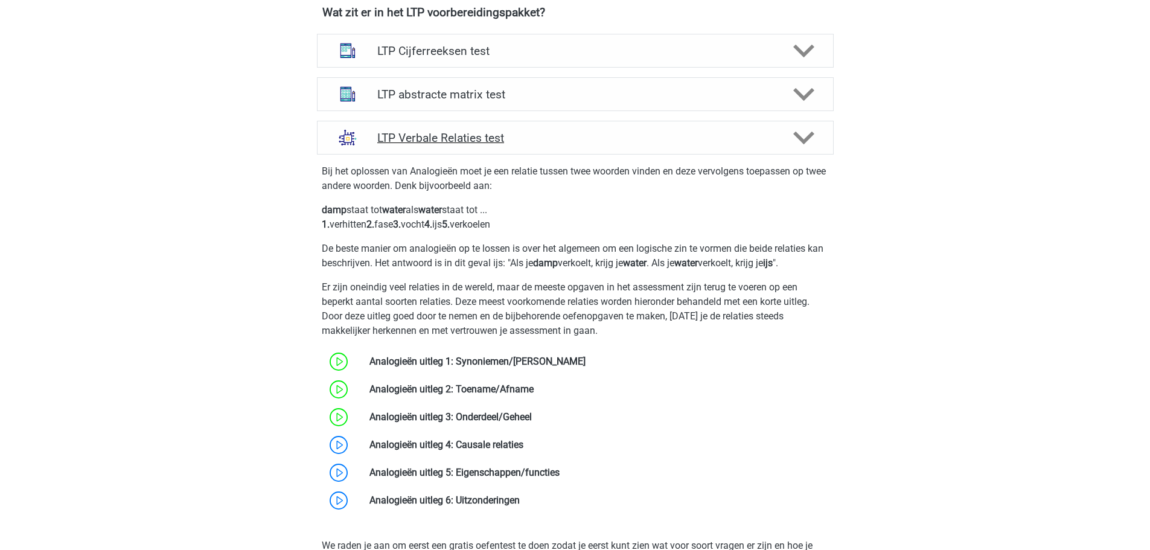
click at [417, 144] on h4 "LTP Verbale Relaties test" at bounding box center [575, 138] width 396 height 14
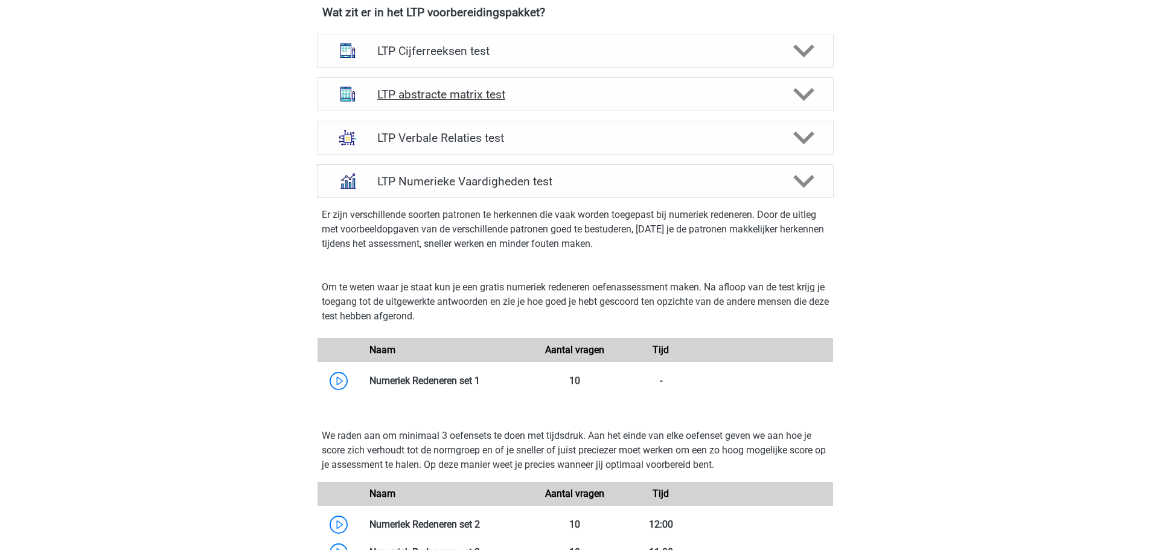
click at [403, 85] on div "LTP abstracte matrix test" at bounding box center [575, 94] width 517 height 34
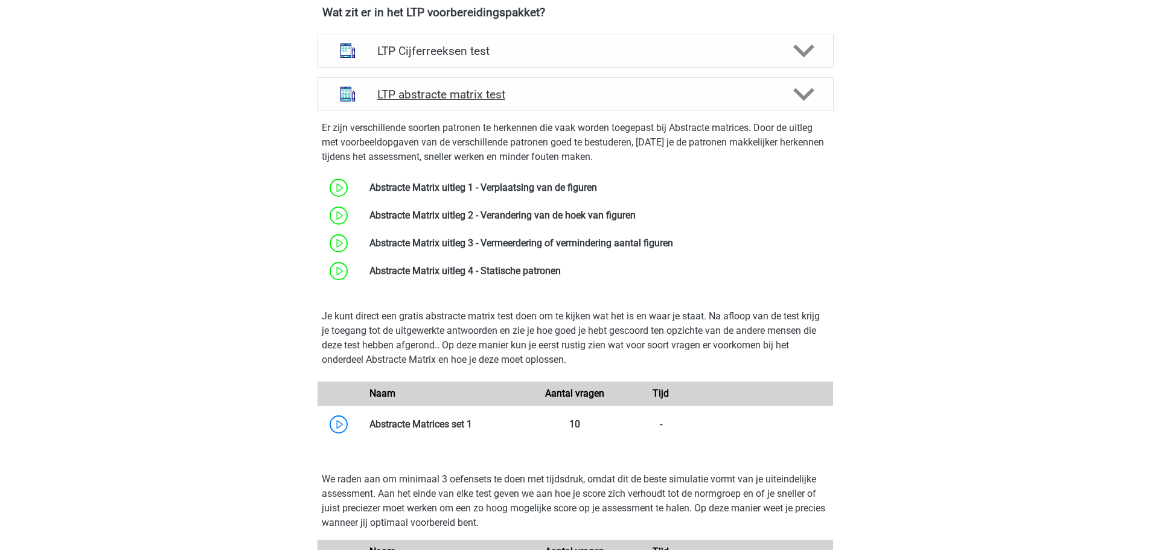
click at [403, 88] on h4 "LTP abstracte matrix test" at bounding box center [575, 95] width 396 height 14
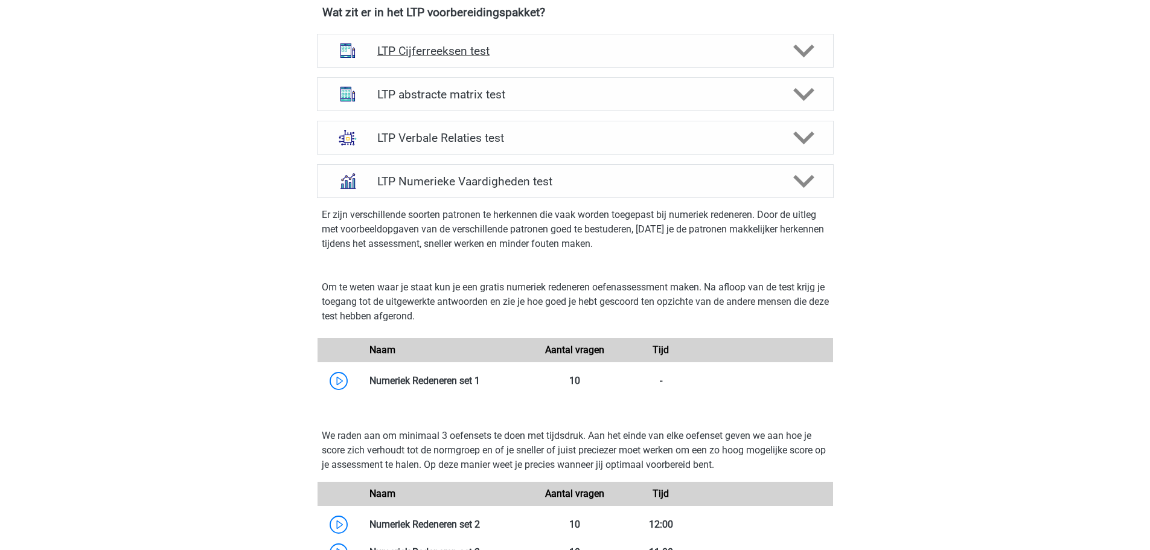
click at [393, 53] on h4 "LTP Cijferreeksen test" at bounding box center [575, 51] width 396 height 14
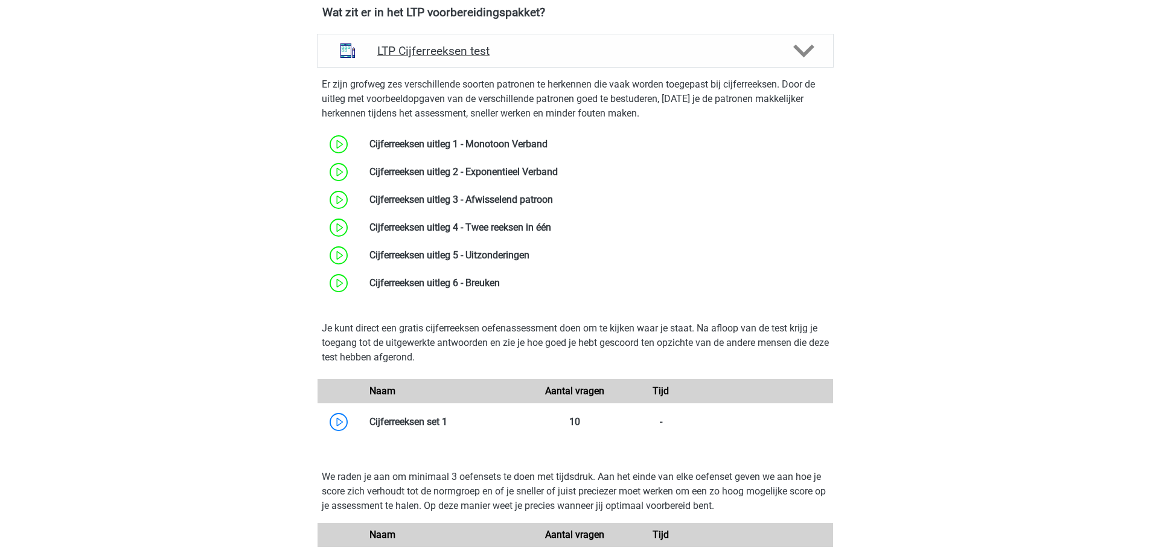
click at [393, 53] on h4 "LTP Cijferreeksen test" at bounding box center [575, 51] width 396 height 14
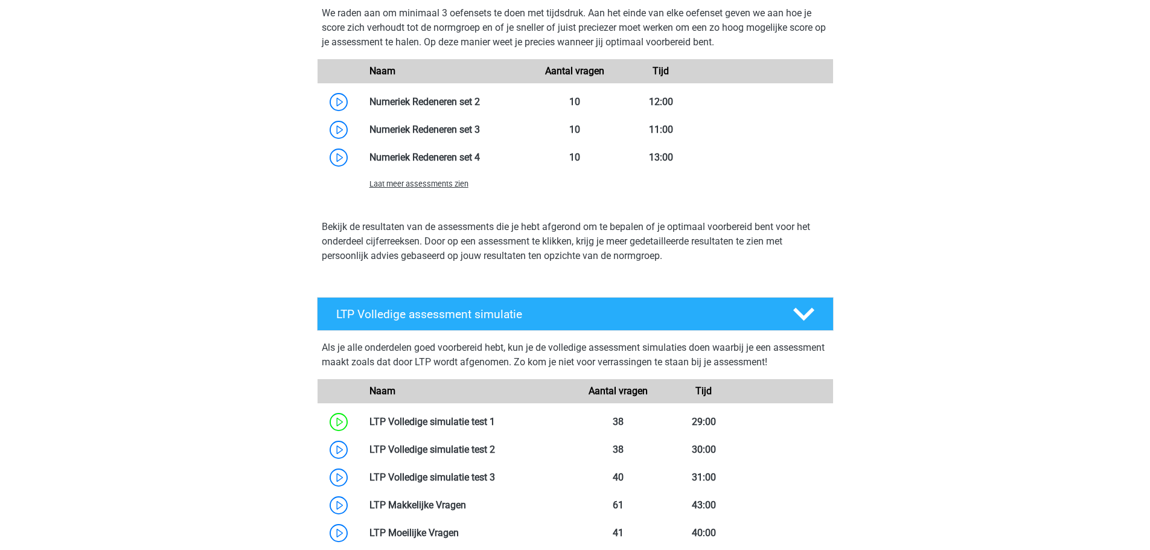
scroll to position [1389, 0]
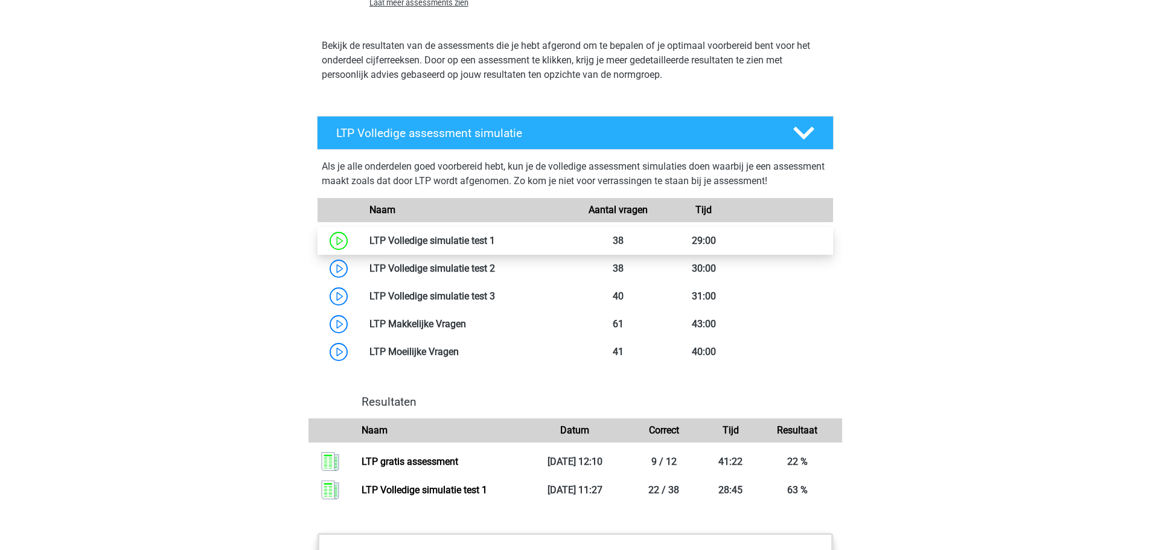
click at [495, 241] on link at bounding box center [495, 240] width 0 height 11
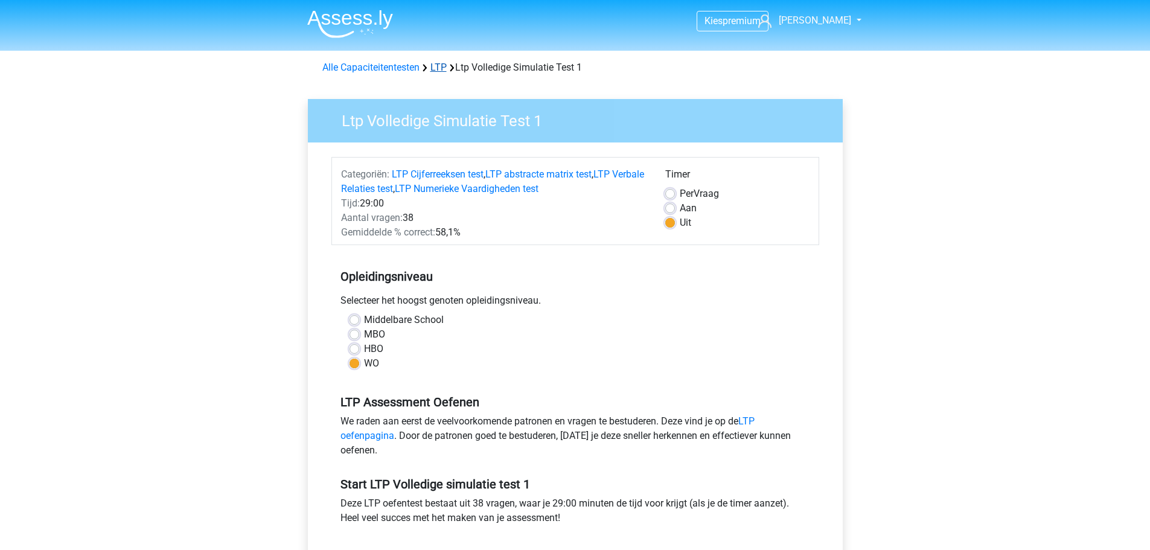
click at [434, 68] on link "LTP" at bounding box center [439, 67] width 16 height 11
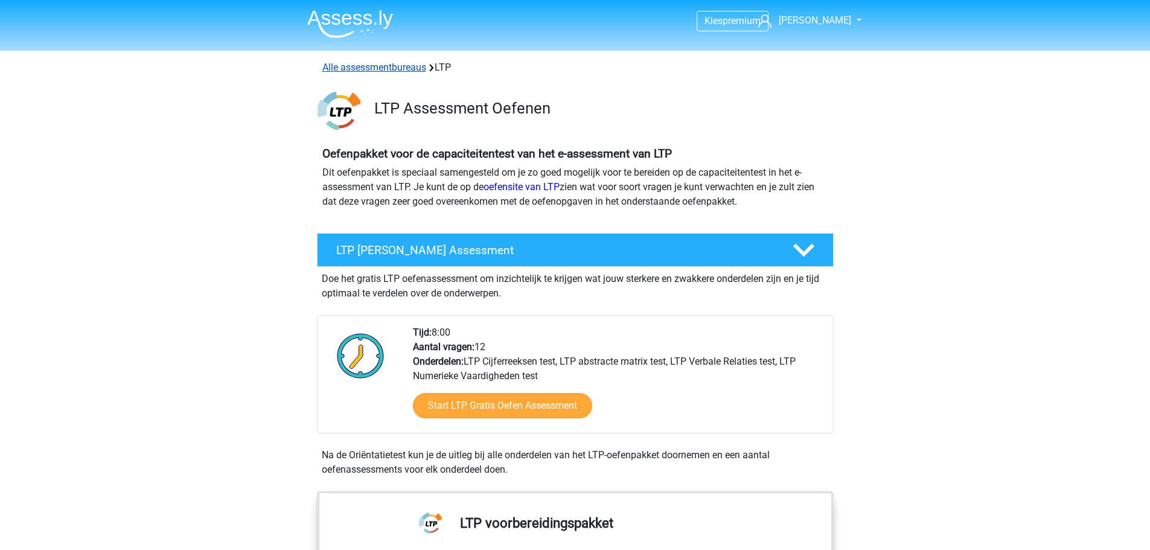
click at [386, 66] on link "Alle assessmentbureaus" at bounding box center [374, 67] width 104 height 11
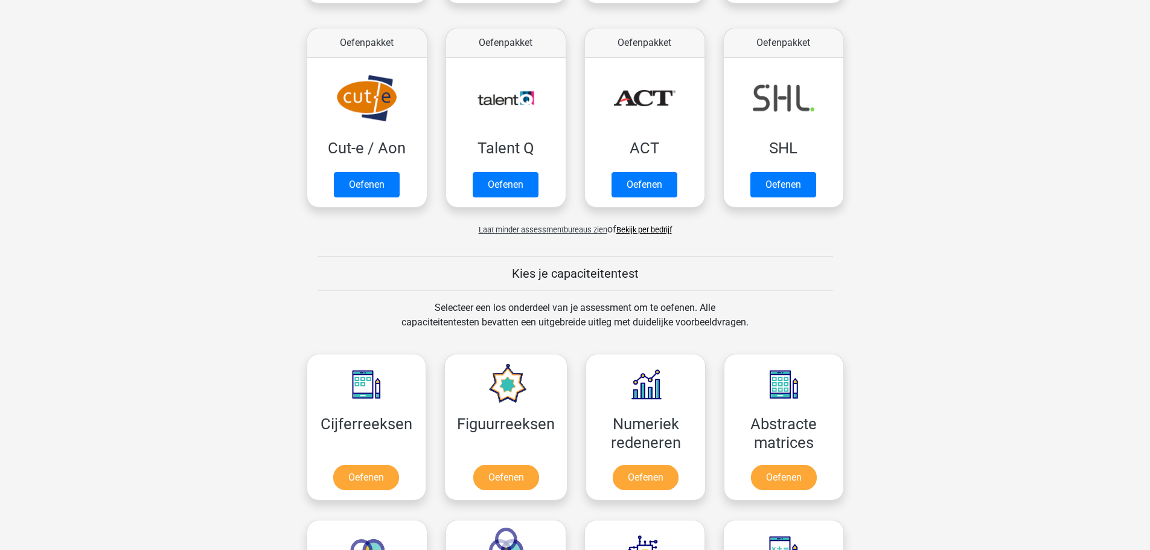
scroll to position [917, 0]
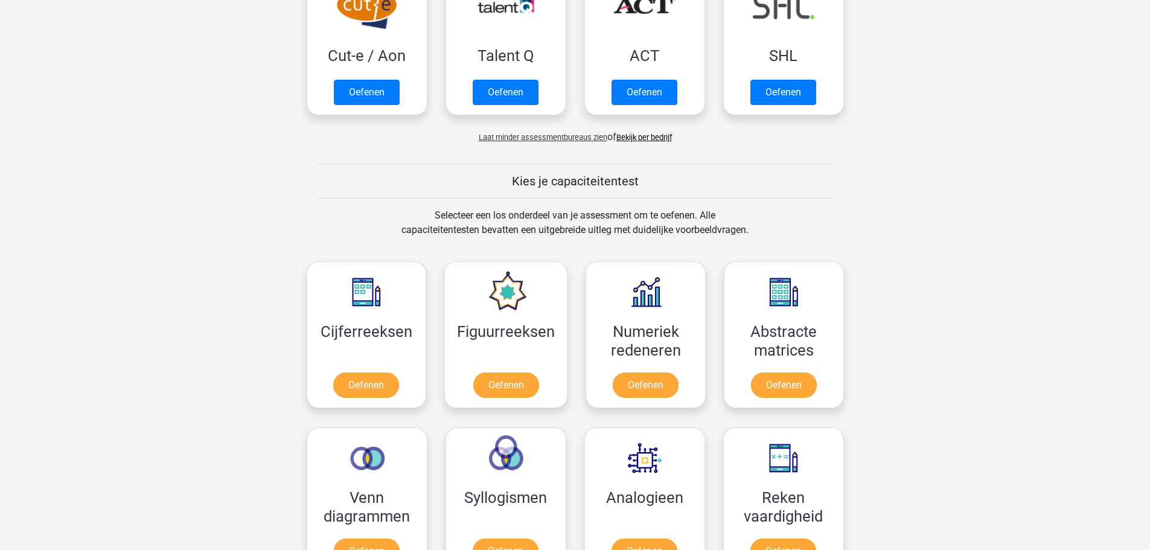
click at [652, 135] on link "Bekijk per bedrijf" at bounding box center [645, 137] width 56 height 9
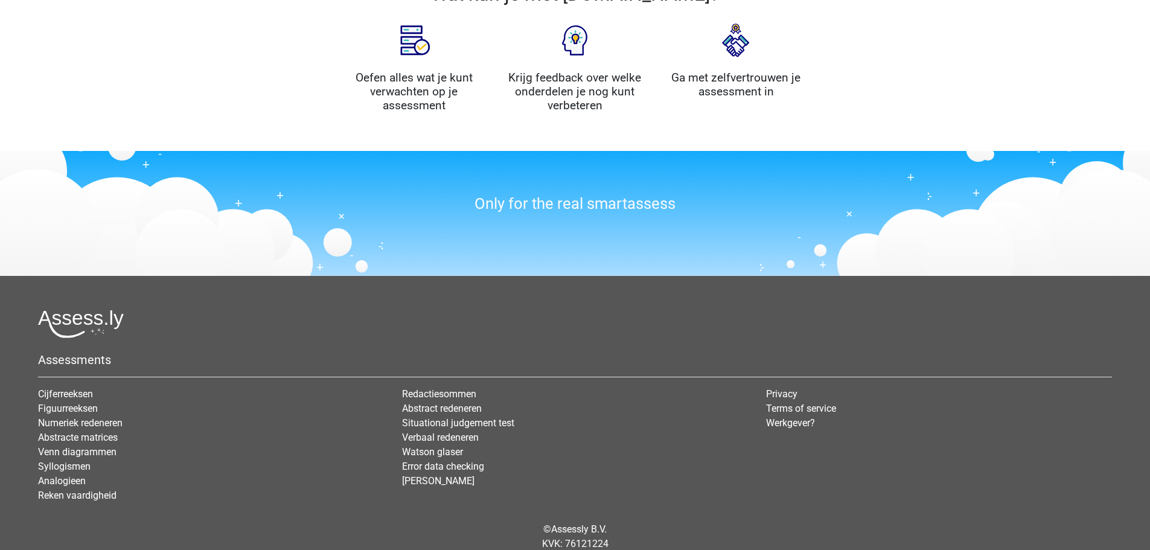
scroll to position [1570, 0]
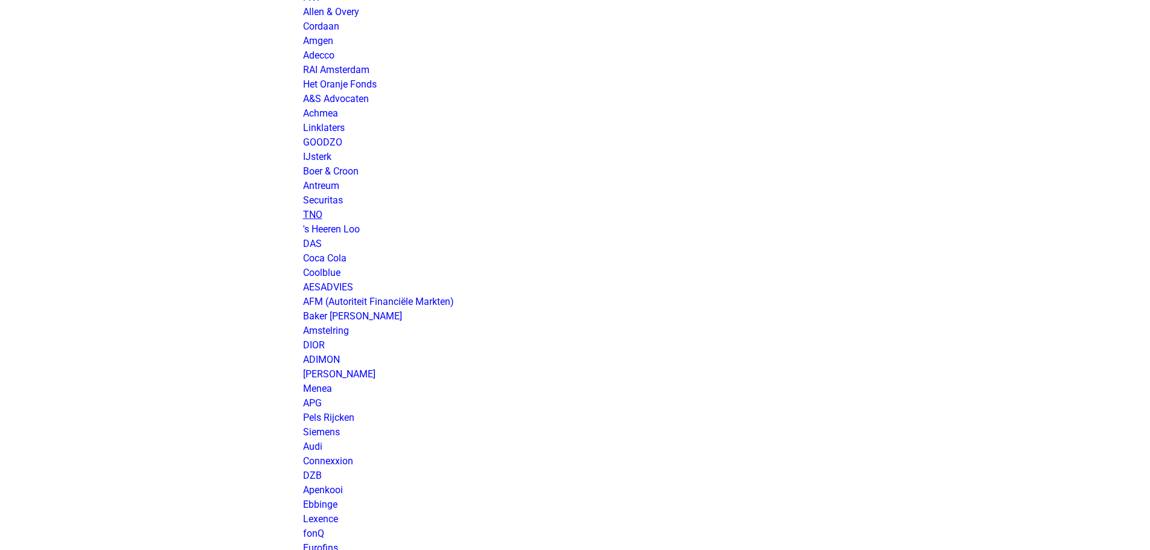
scroll to position [302, 0]
